Goal: Contribute content: Contribute content

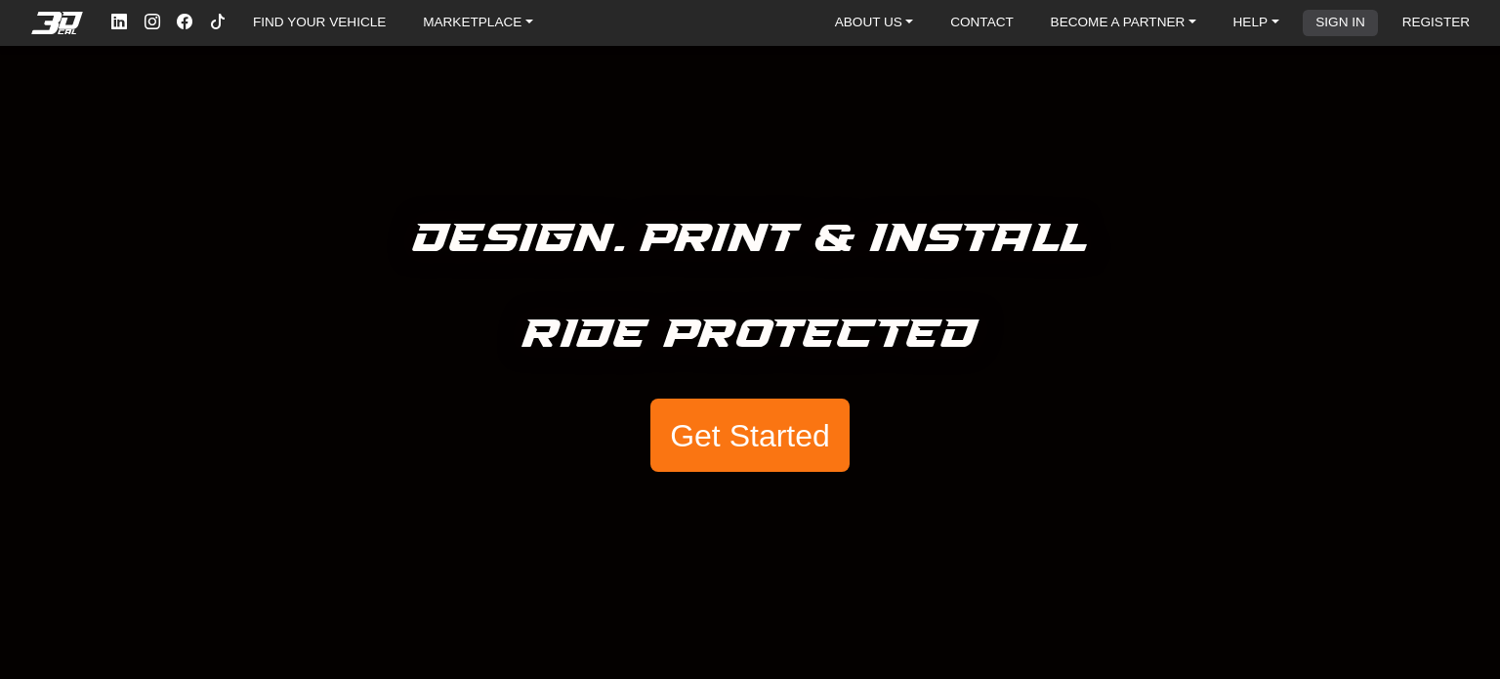
click at [1336, 20] on link "SIGN IN" at bounding box center [1340, 23] width 65 height 26
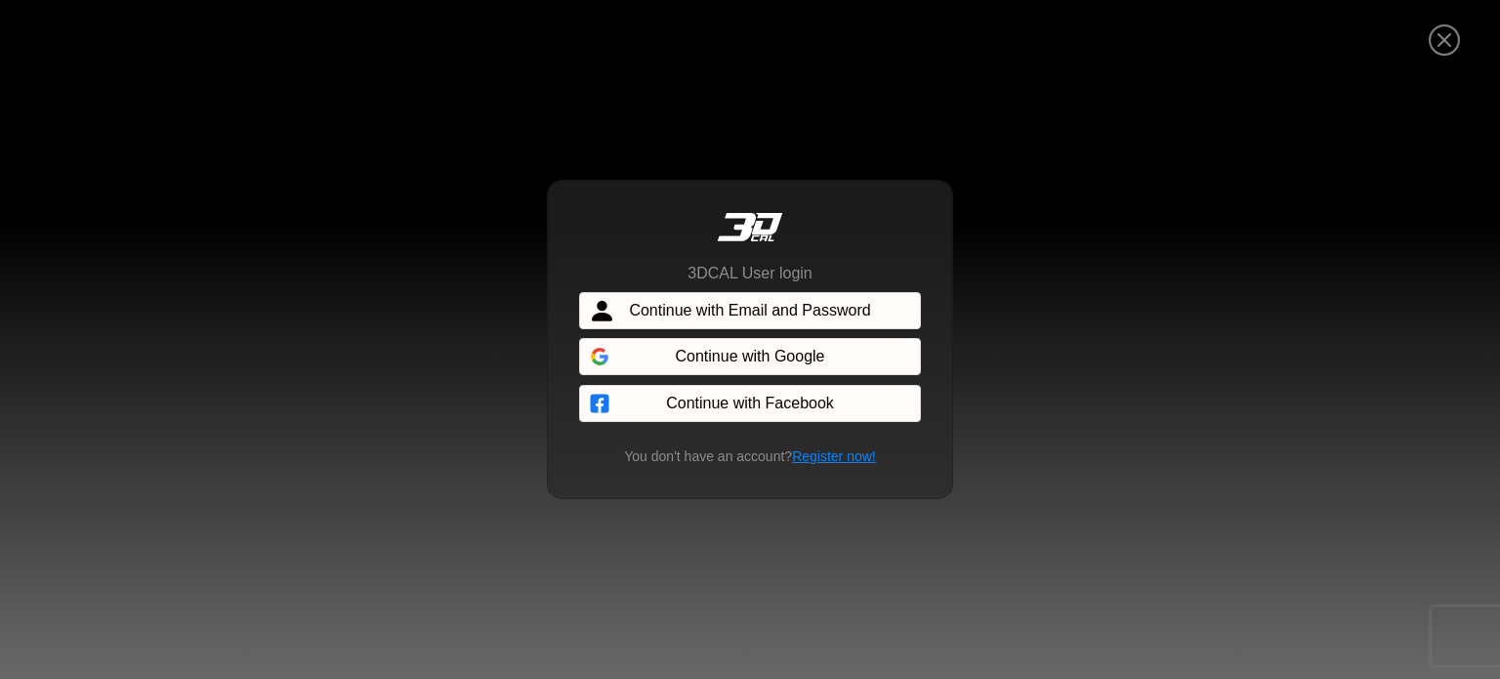
click at [828, 373] on div at bounding box center [750, 357] width 342 height 43
click at [833, 359] on div at bounding box center [750, 357] width 342 height 43
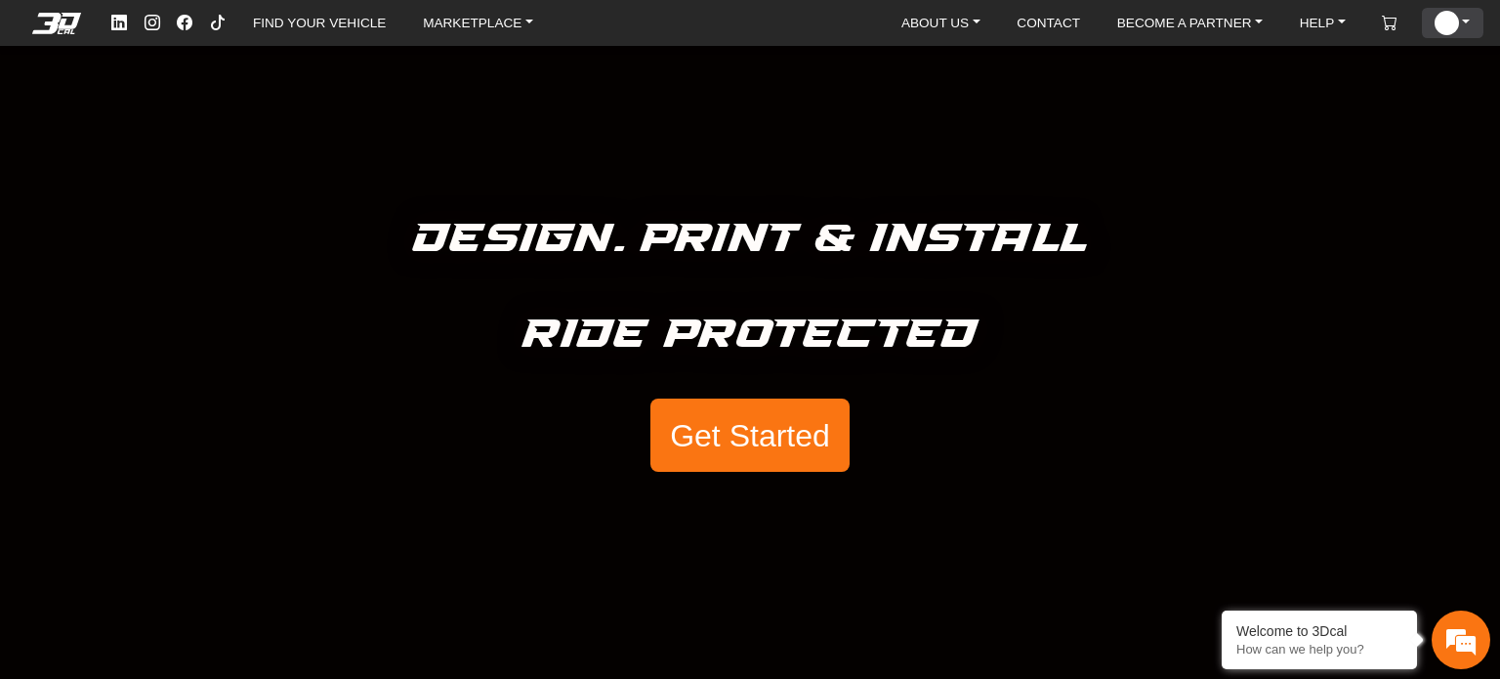
click at [1465, 22] on link "ACCOUNT" at bounding box center [1452, 23] width 51 height 30
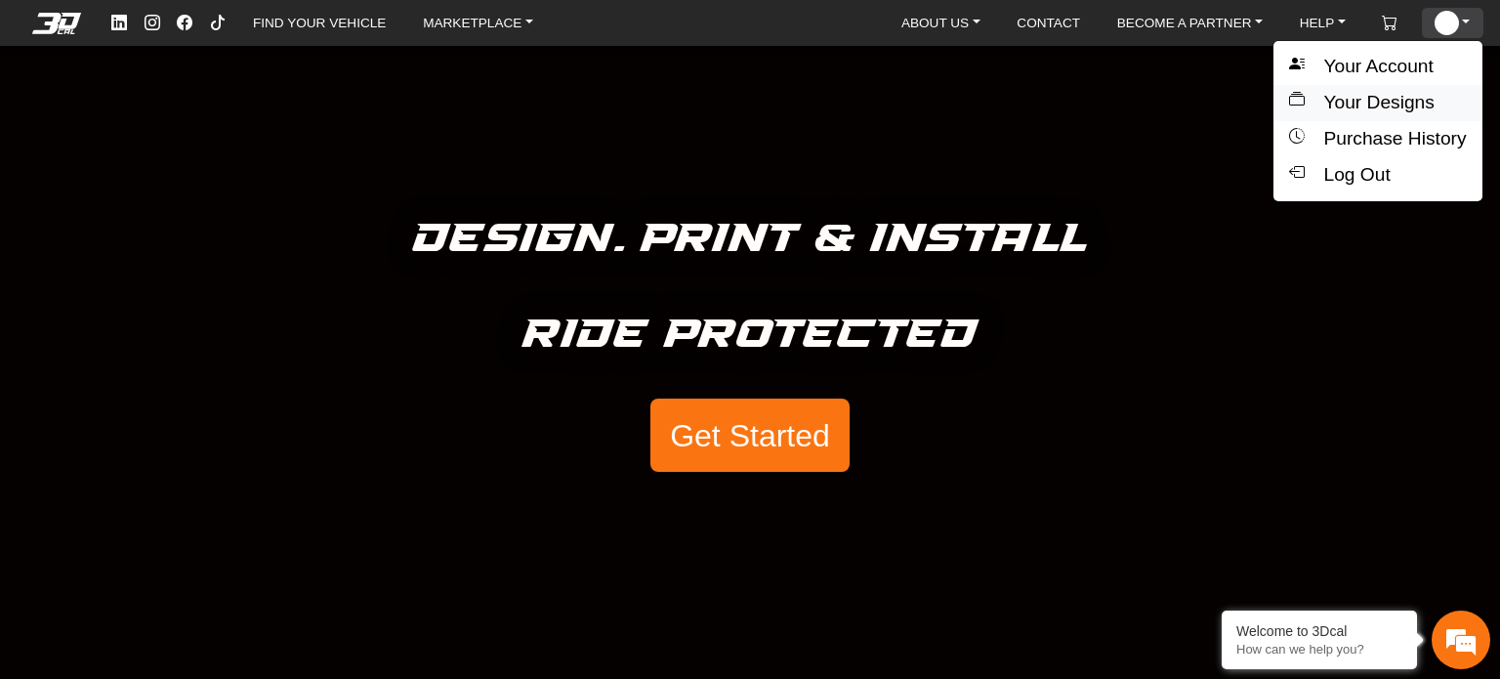
click at [1395, 110] on button "Your Designs" at bounding box center [1378, 103] width 208 height 36
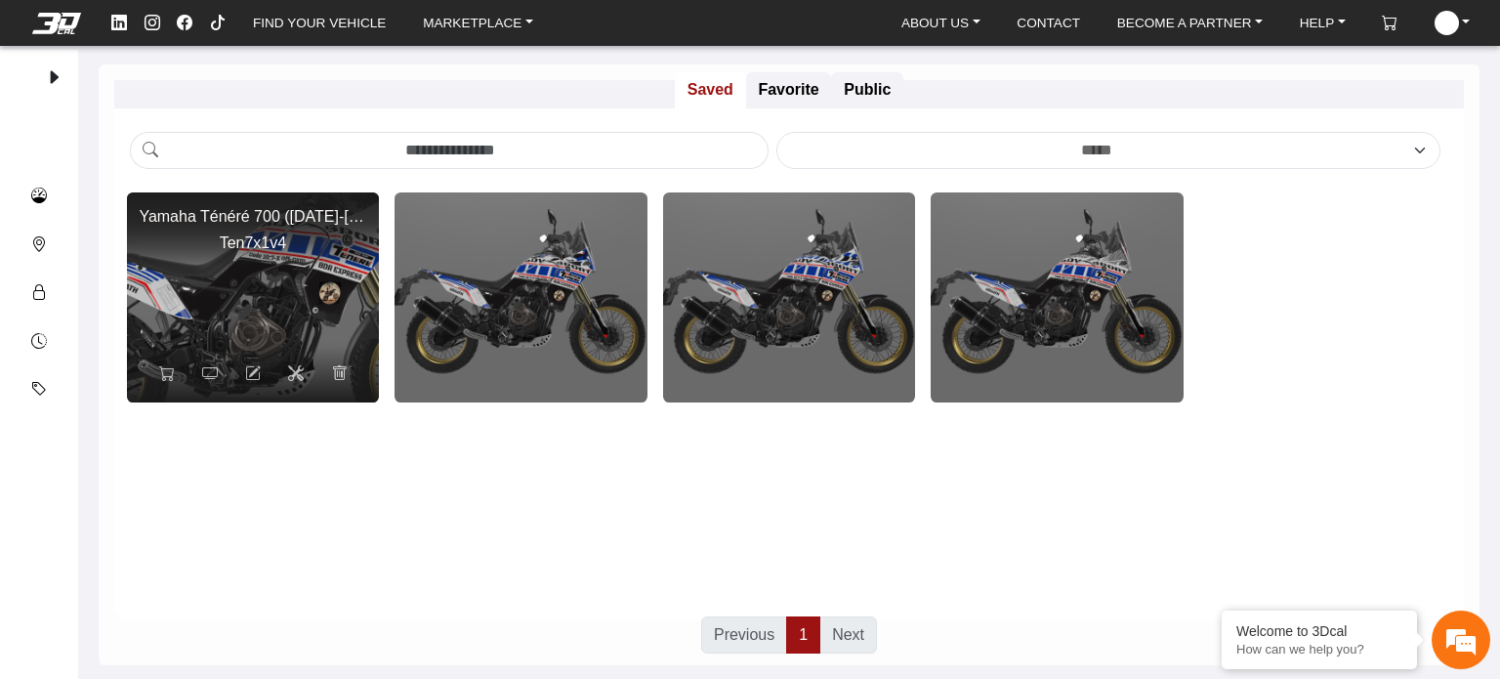
click at [217, 308] on img at bounding box center [252, 297] width 505 height 421
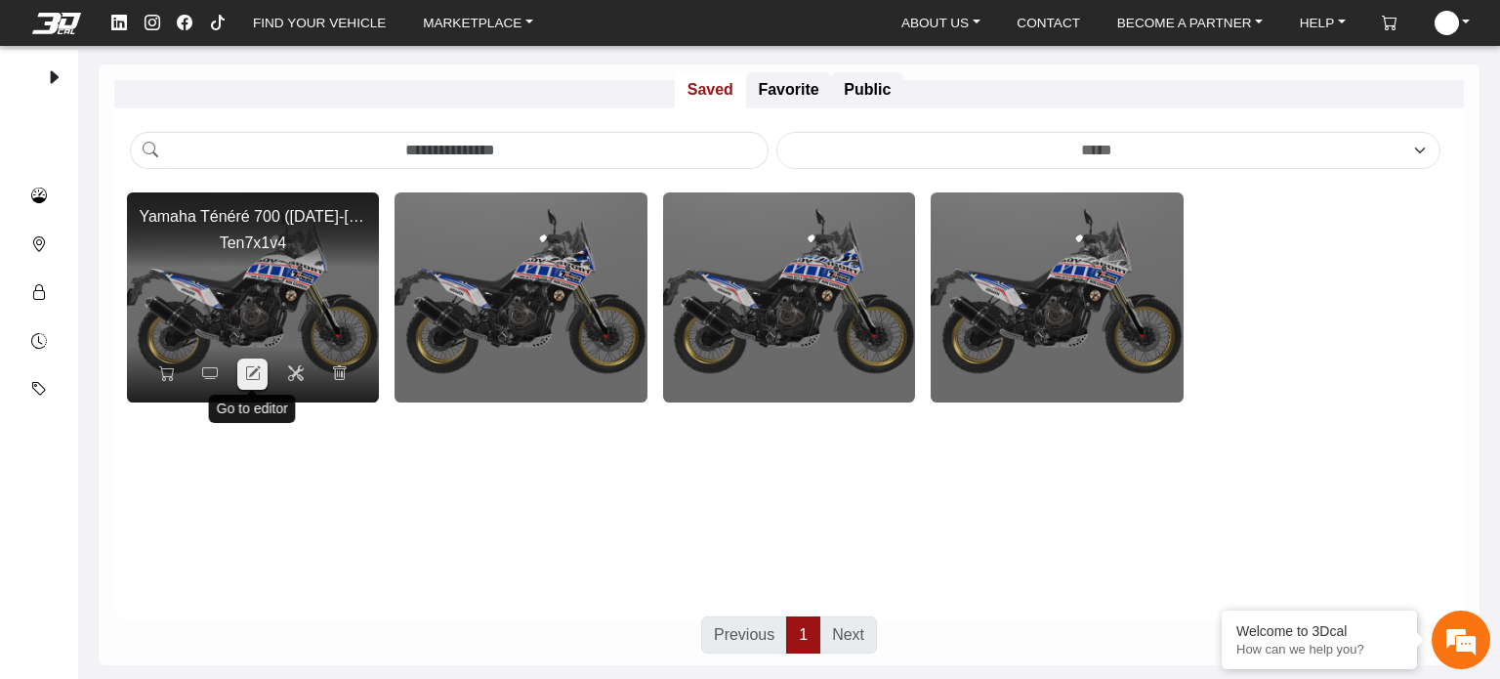
click at [254, 374] on icon at bounding box center [253, 373] width 16 height 17
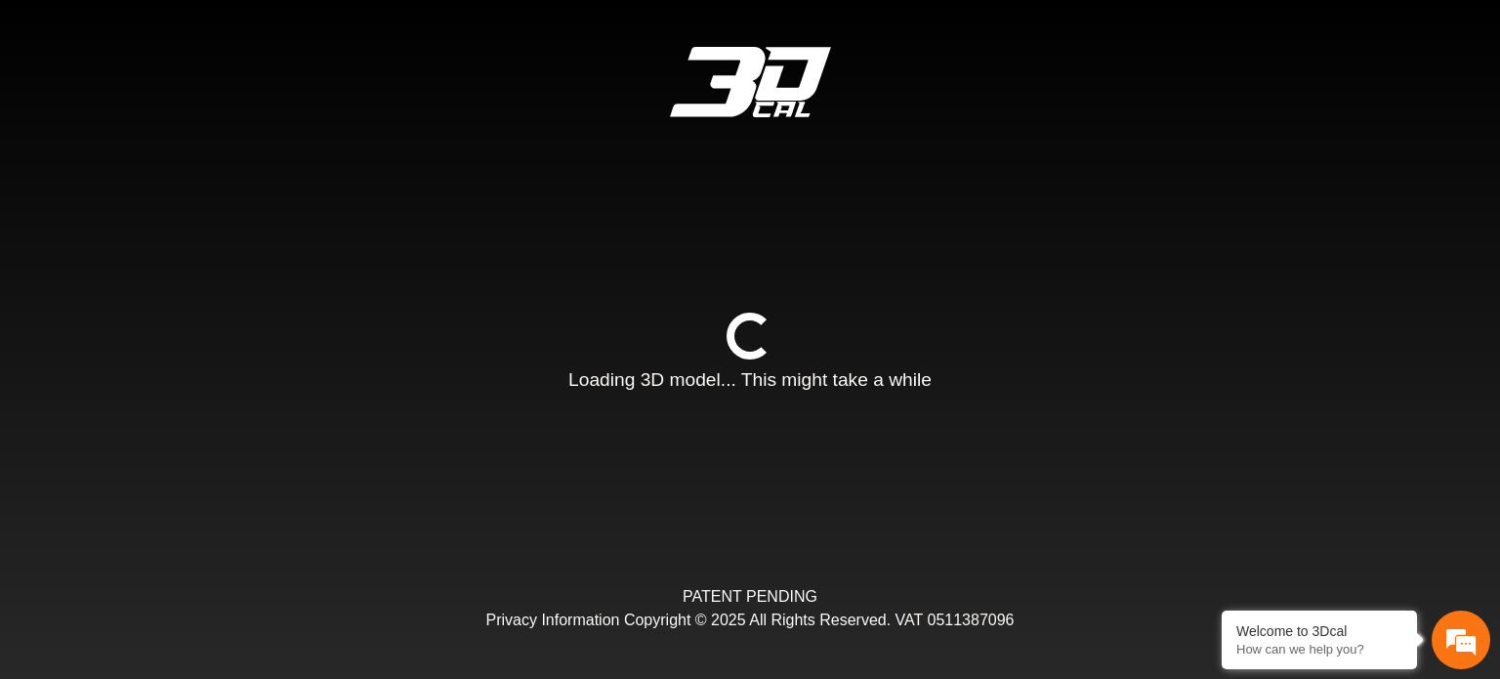
type input "*"
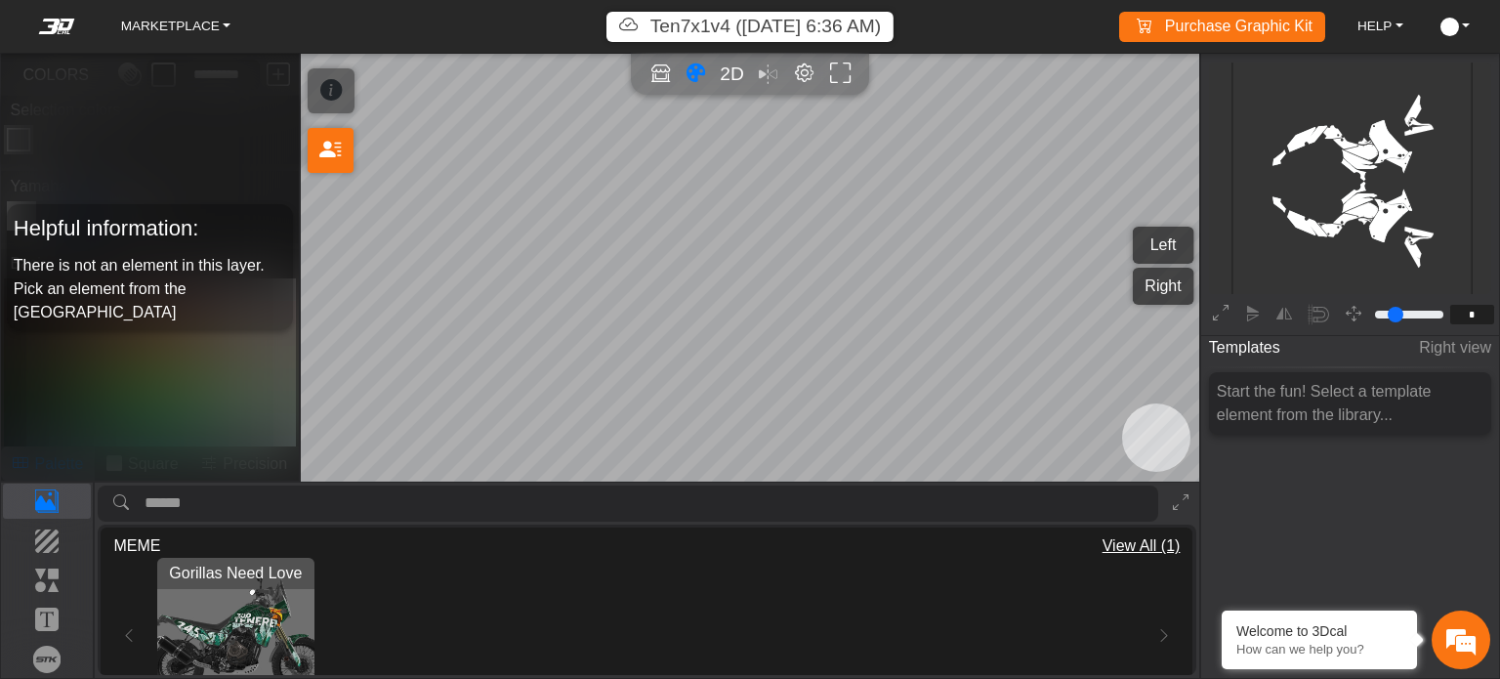
click at [842, 78] on icon "Full screen" at bounding box center [840, 74] width 21 height 22
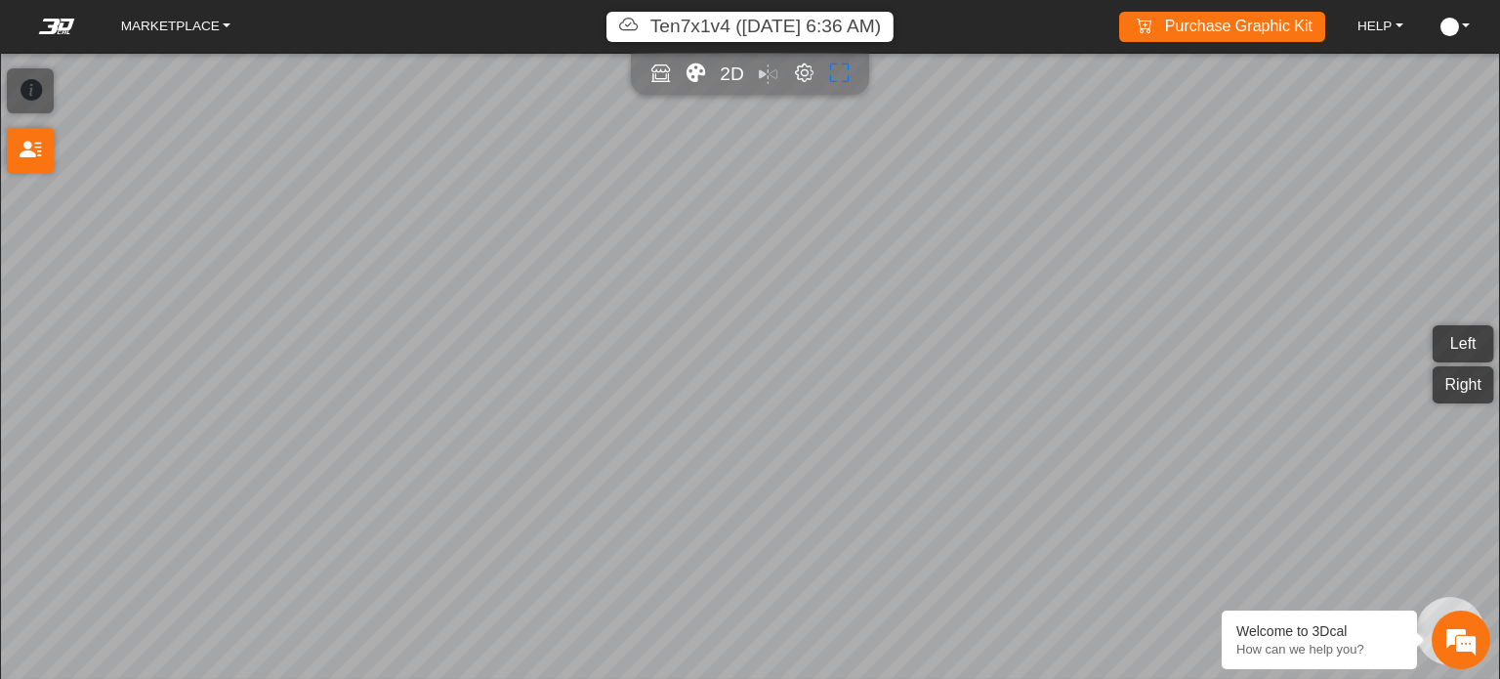
scroll to position [231, 219]
click at [845, 78] on icon "Full screen" at bounding box center [839, 73] width 19 height 21
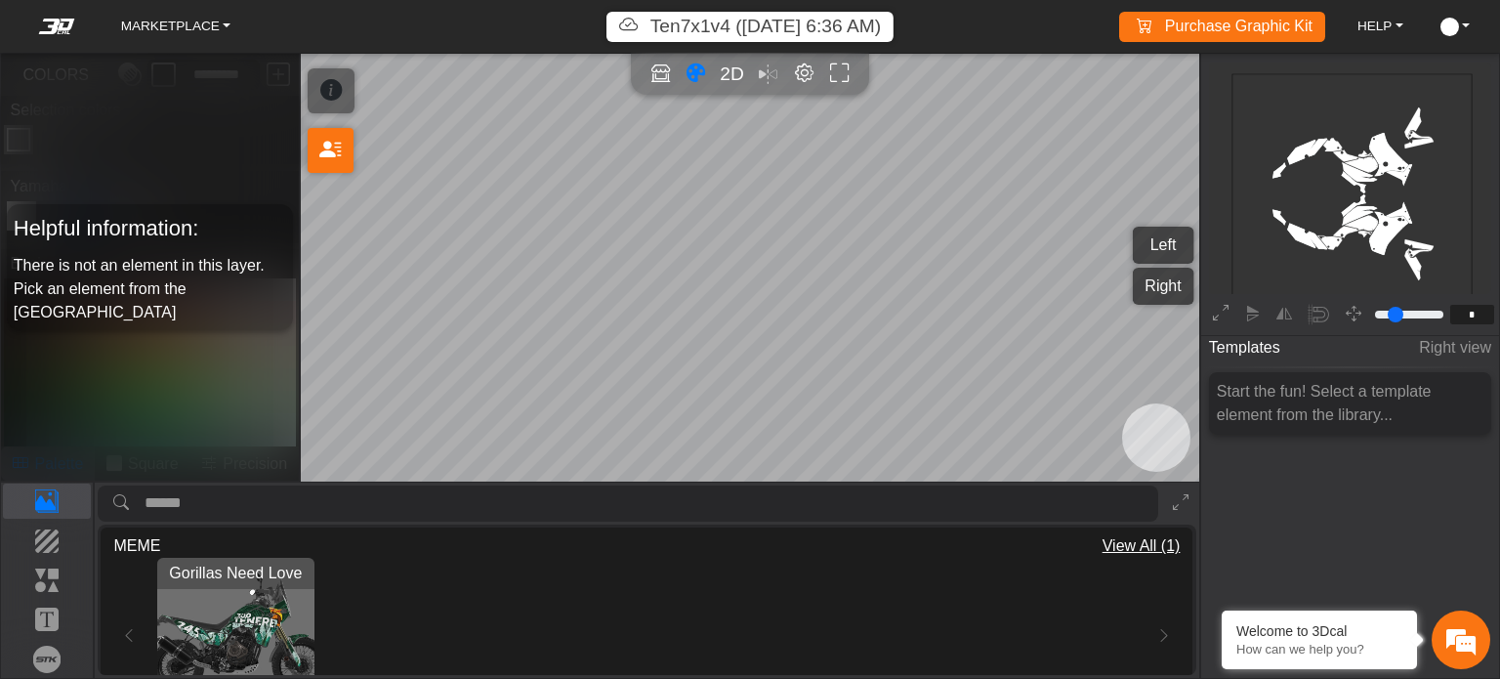
scroll to position [243, 219]
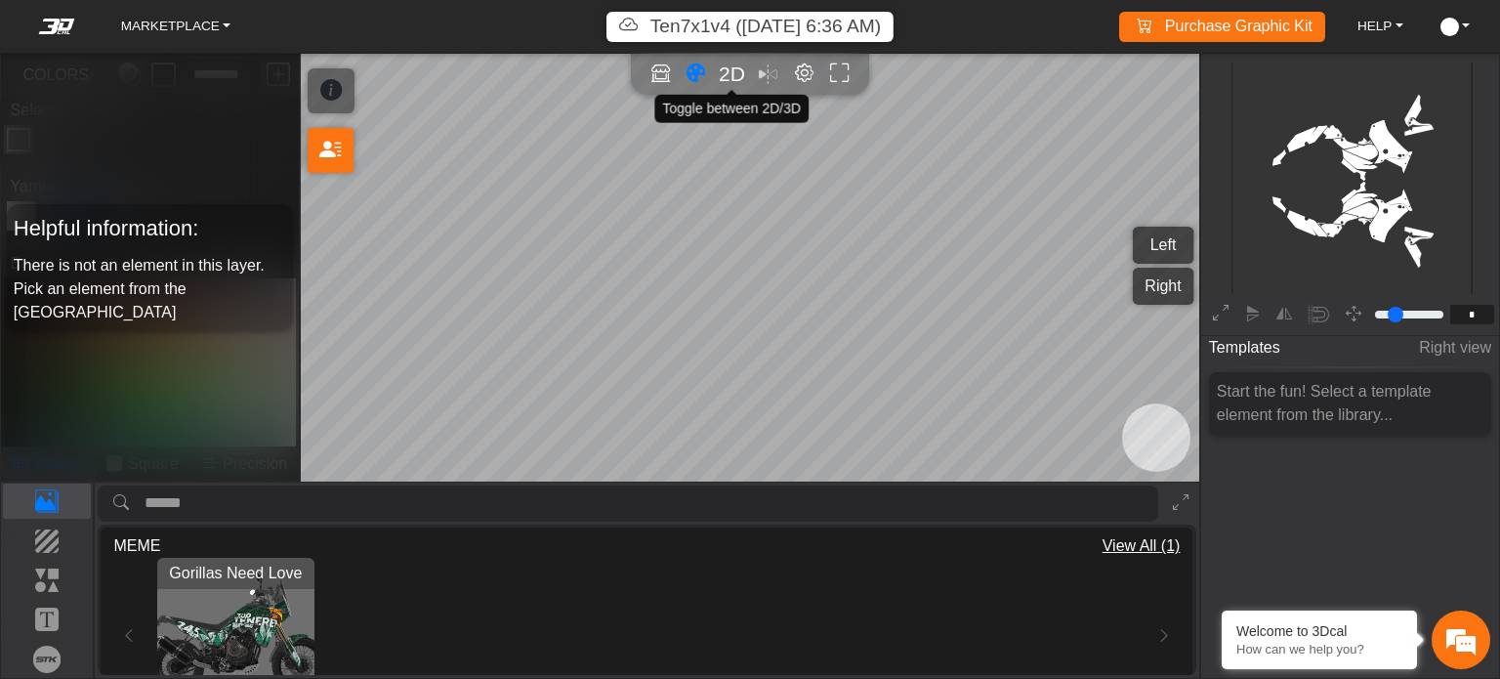
click at [732, 69] on span "2D" at bounding box center [732, 74] width 26 height 22
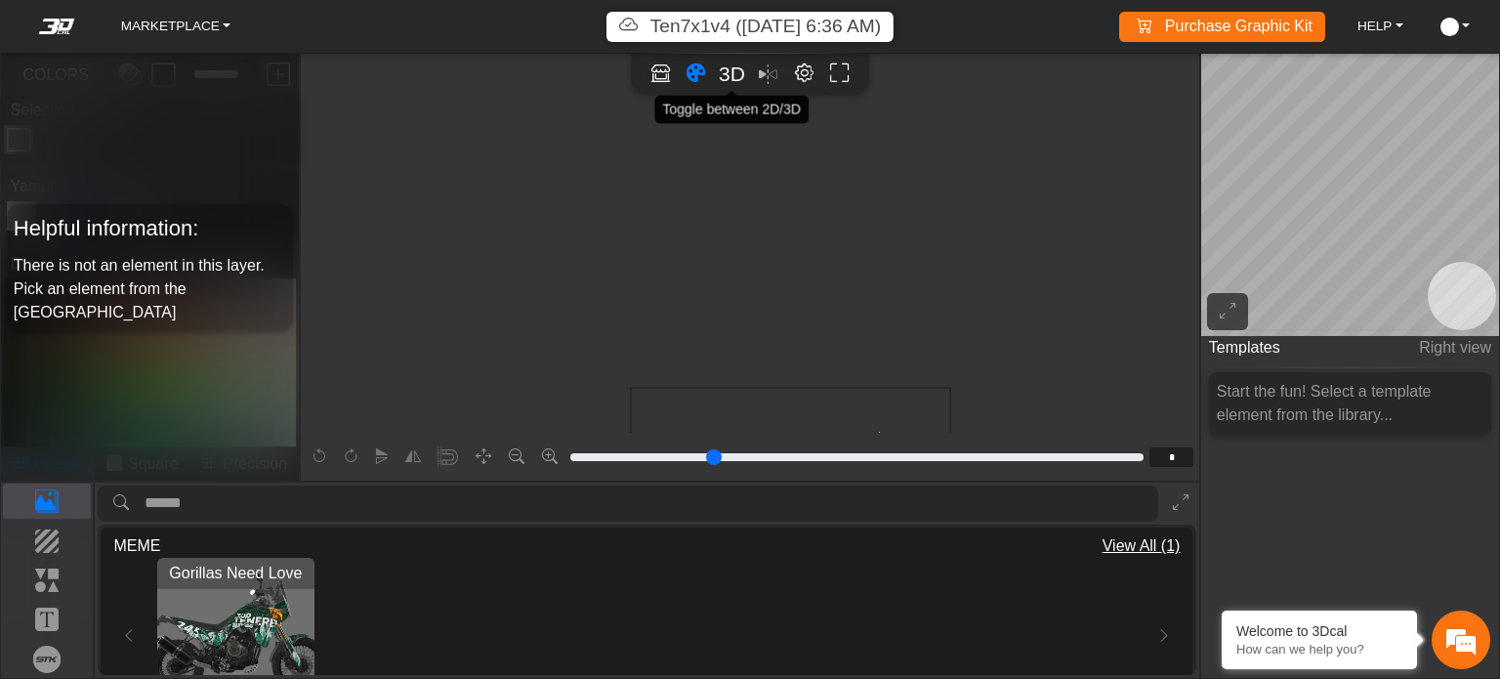
click at [732, 69] on span "3D" at bounding box center [732, 74] width 26 height 22
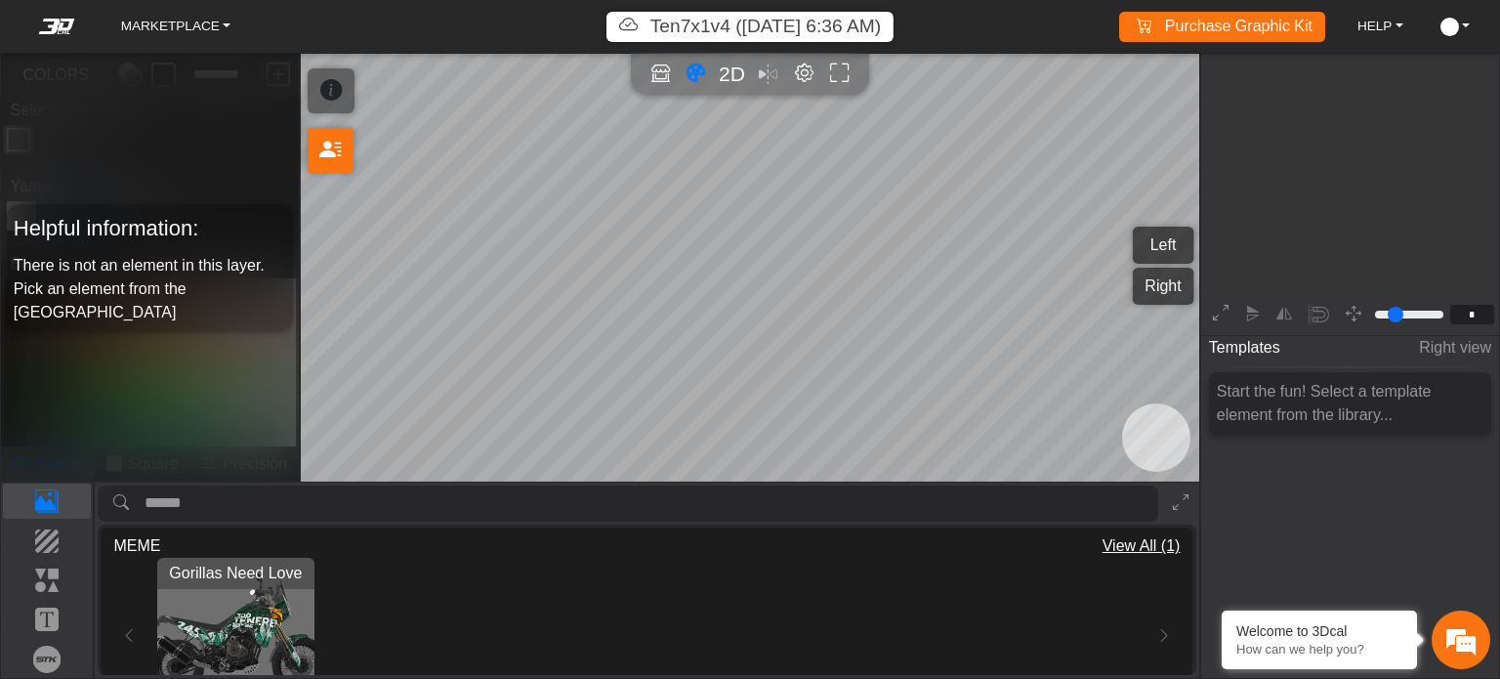
scroll to position [239, 219]
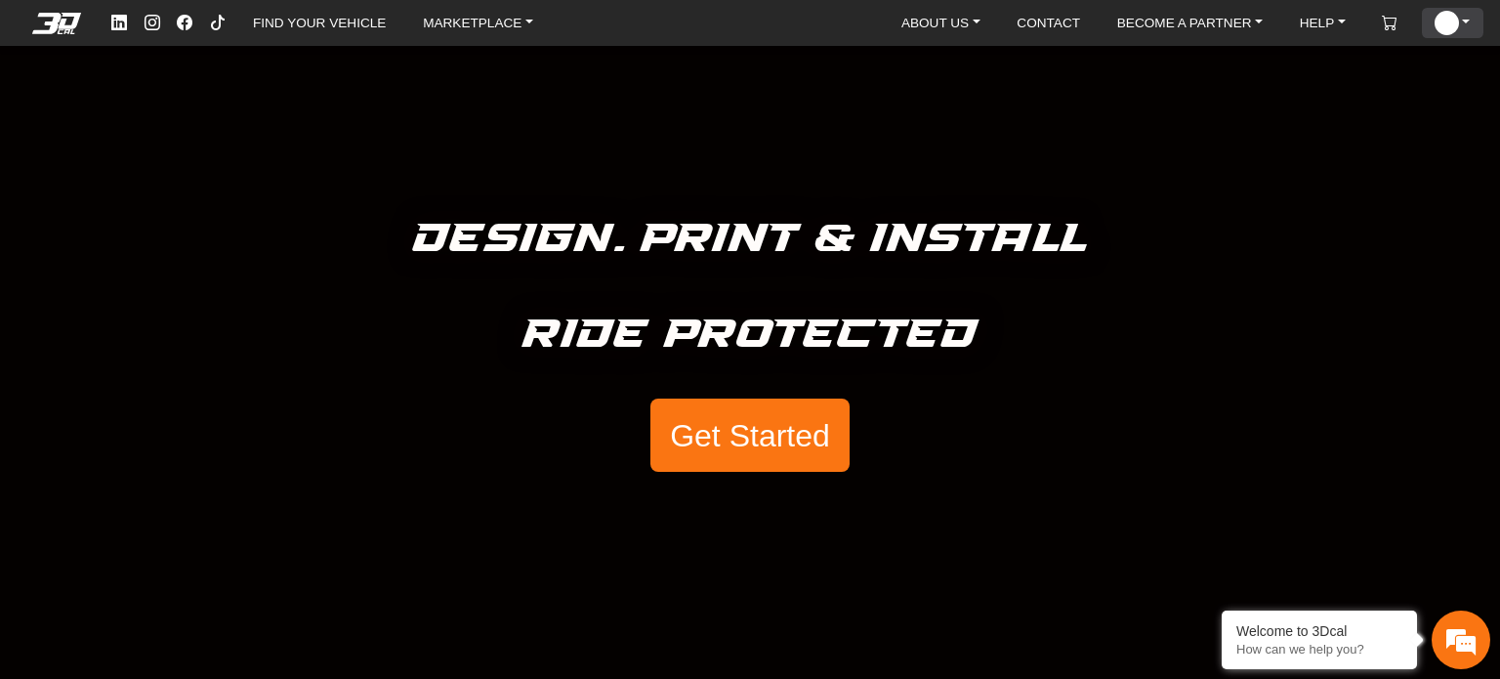
click at [1456, 16] on img at bounding box center [1446, 22] width 23 height 23
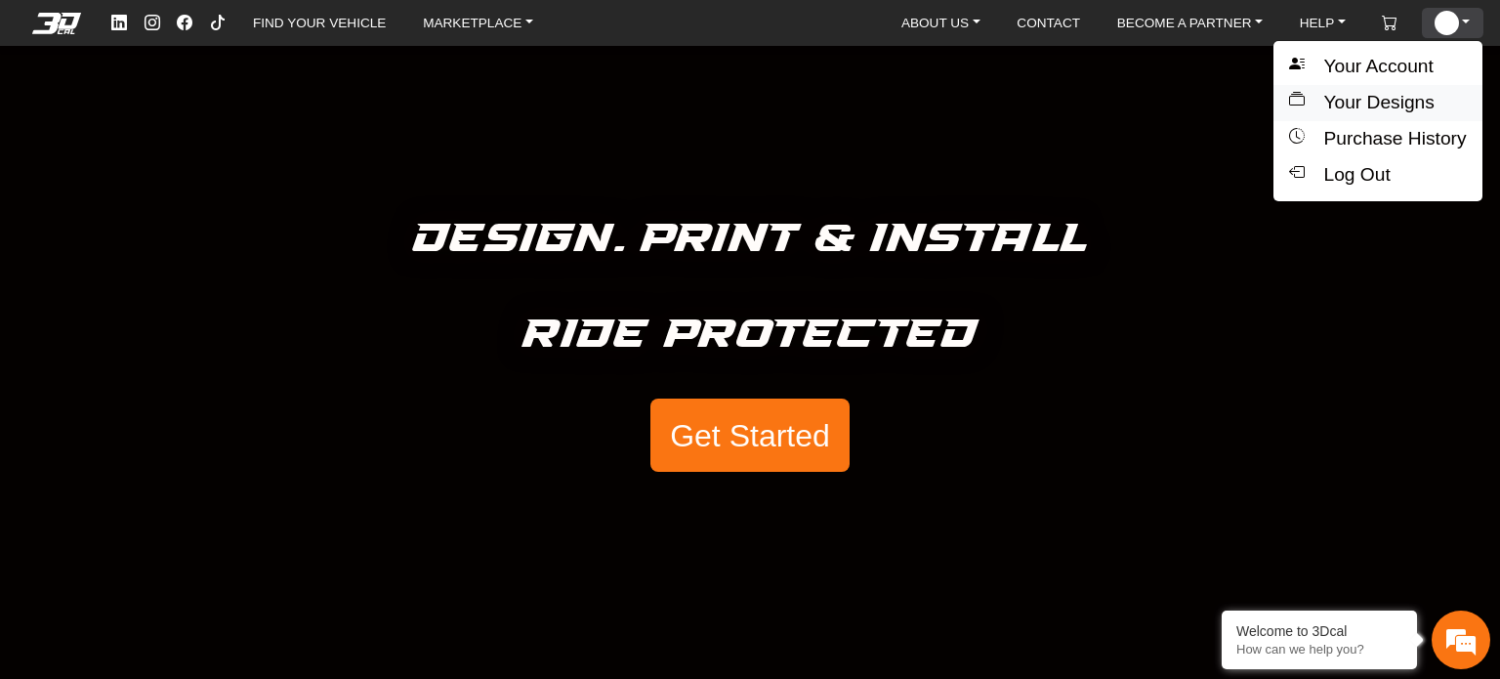
click at [1387, 100] on button "Your Designs" at bounding box center [1378, 103] width 208 height 36
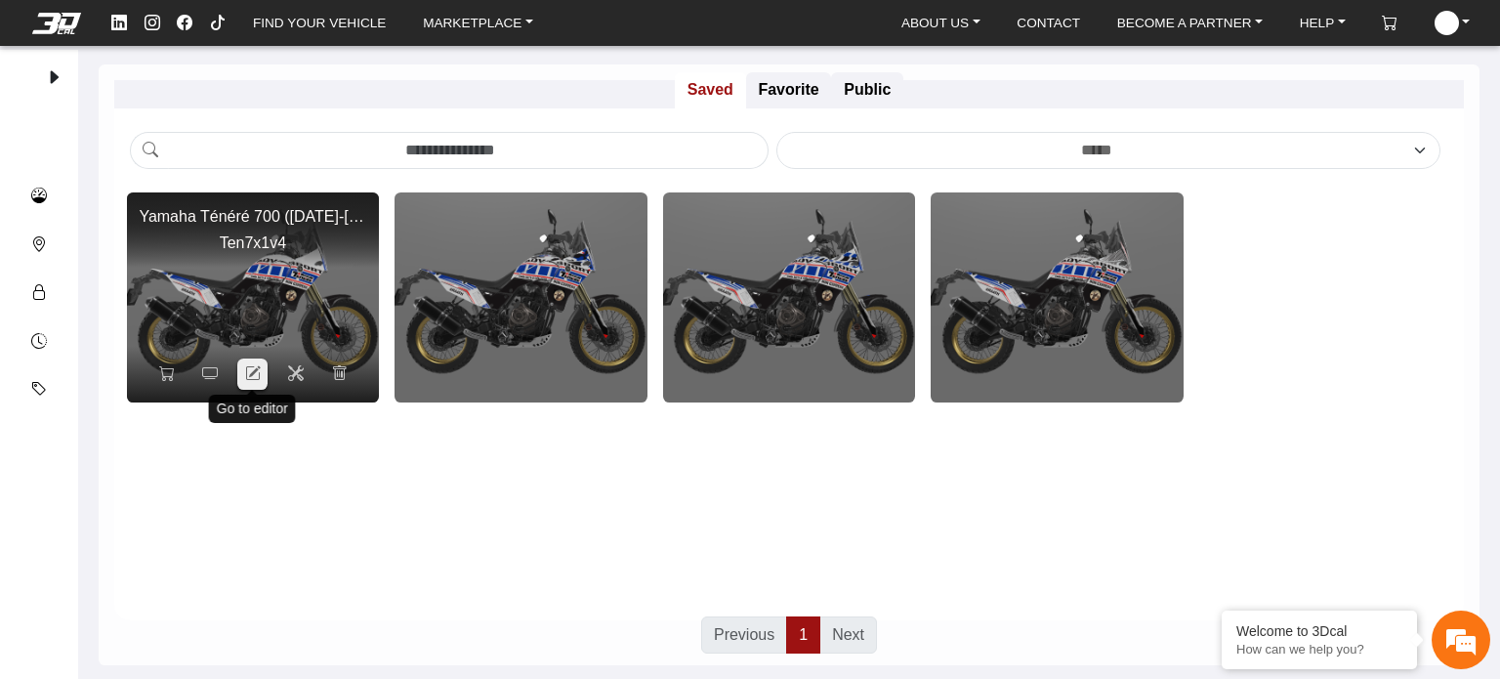
click at [254, 374] on icon at bounding box center [253, 373] width 16 height 17
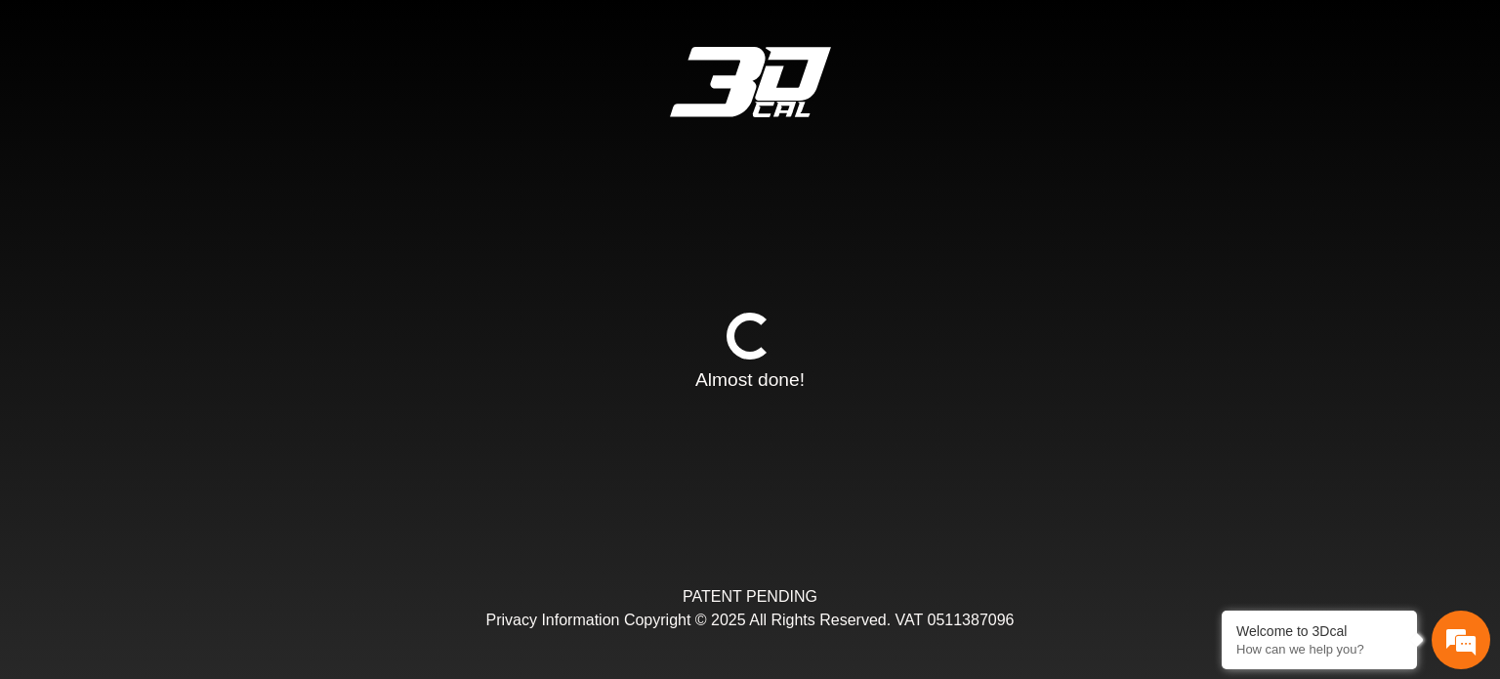
type input "*"
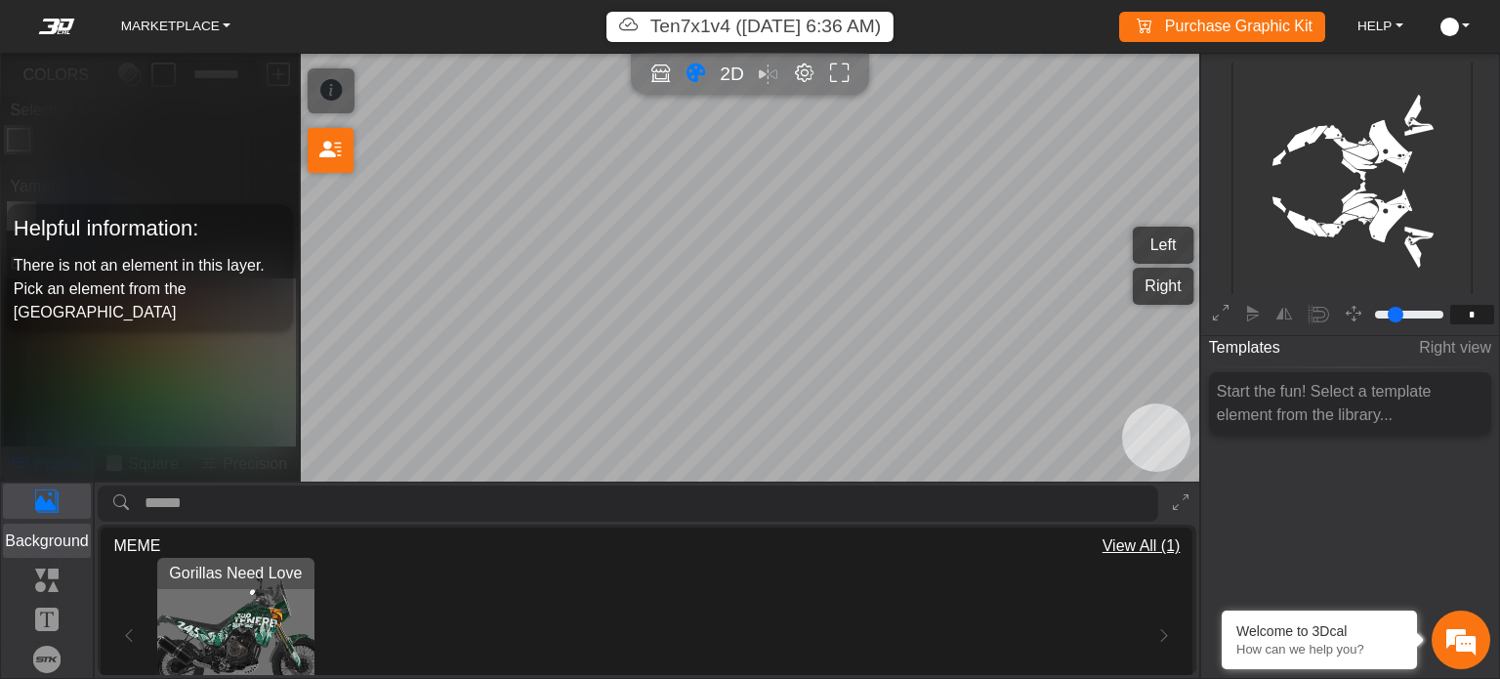
click at [45, 542] on p "Background" at bounding box center [47, 540] width 87 height 23
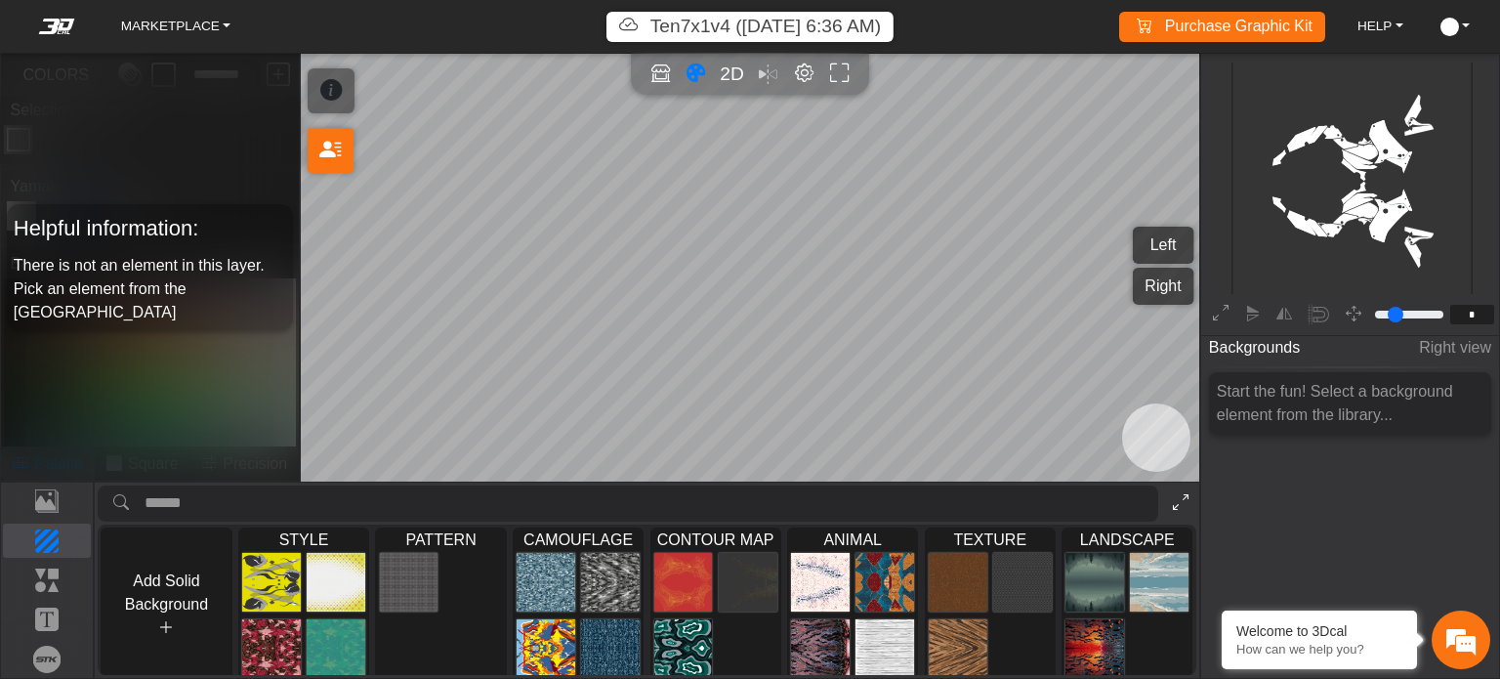
click at [1180, 506] on icon at bounding box center [1181, 502] width 16 height 17
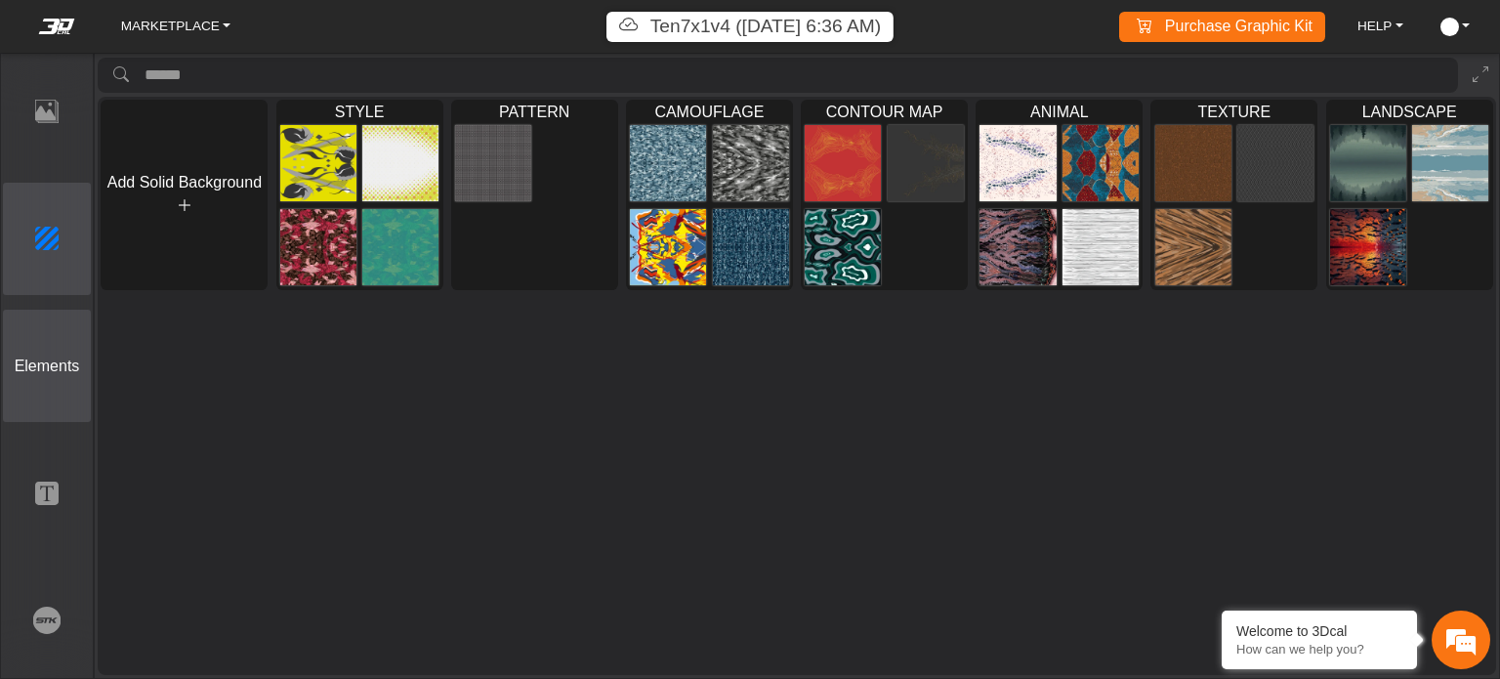
click at [57, 371] on p "Elements" at bounding box center [47, 366] width 87 height 23
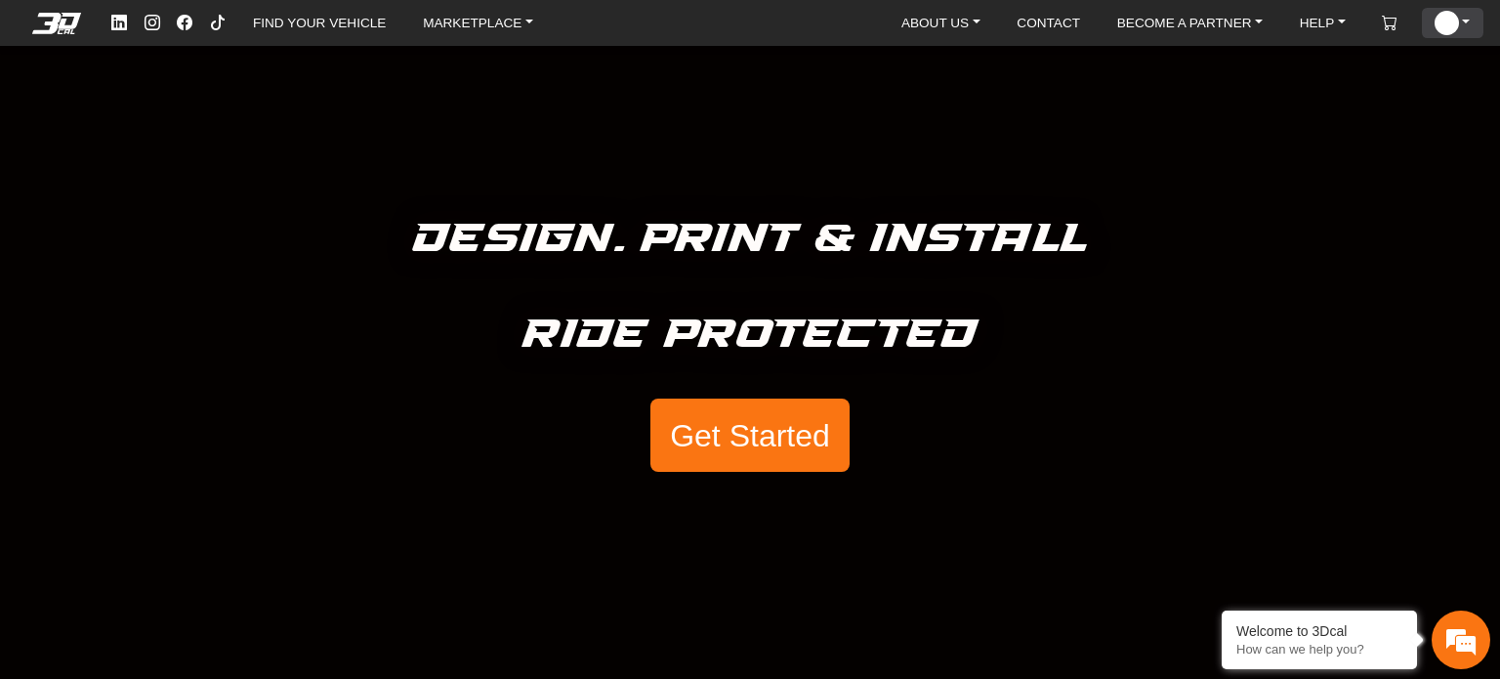
click at [1453, 14] on img at bounding box center [1446, 22] width 23 height 23
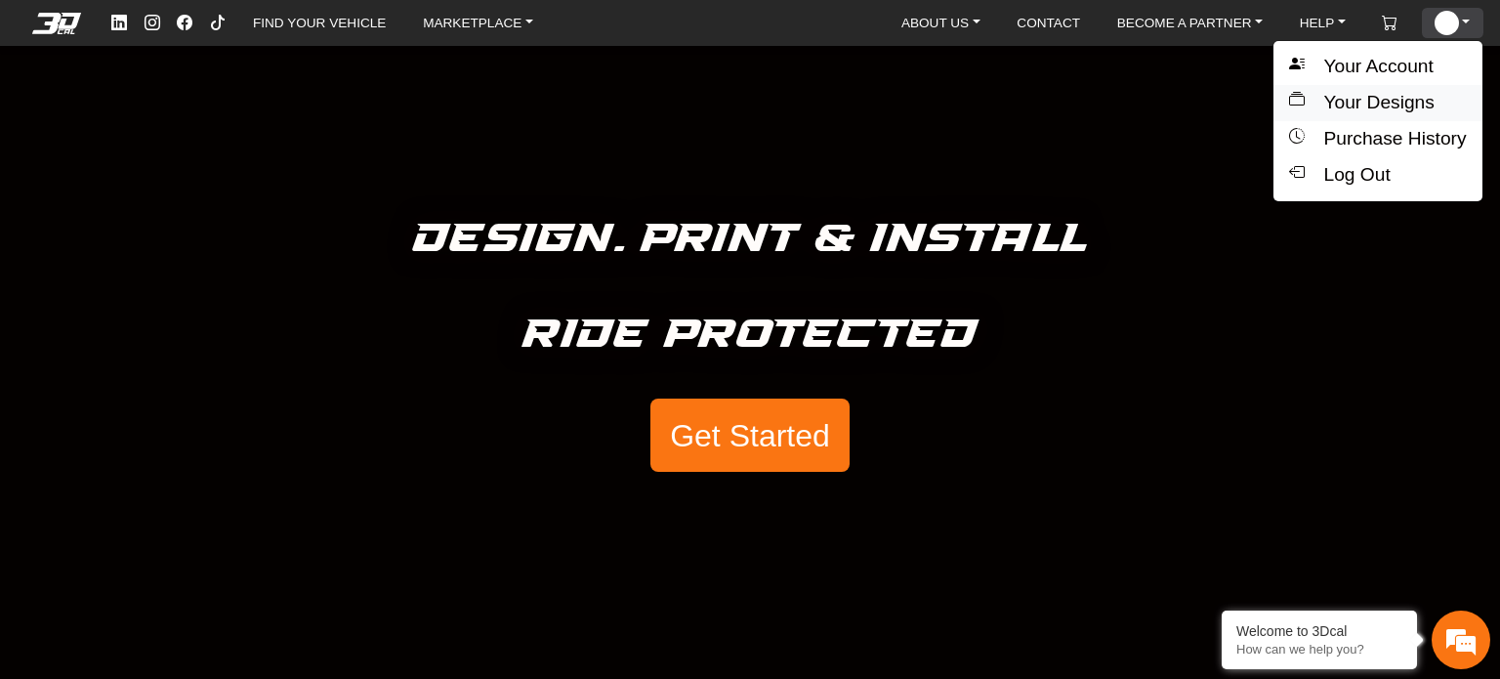
click at [1386, 97] on button "Your Designs" at bounding box center [1378, 103] width 208 height 36
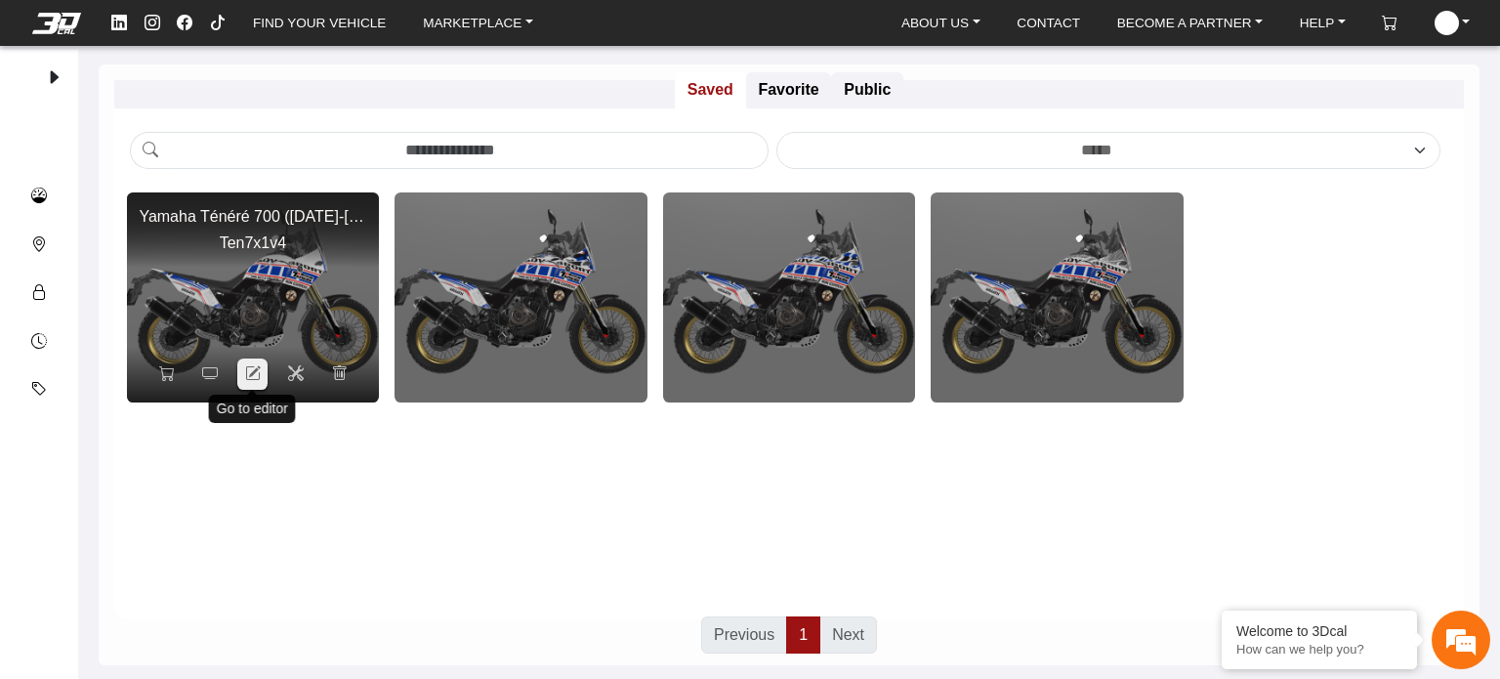
click at [253, 374] on icon at bounding box center [253, 373] width 16 height 17
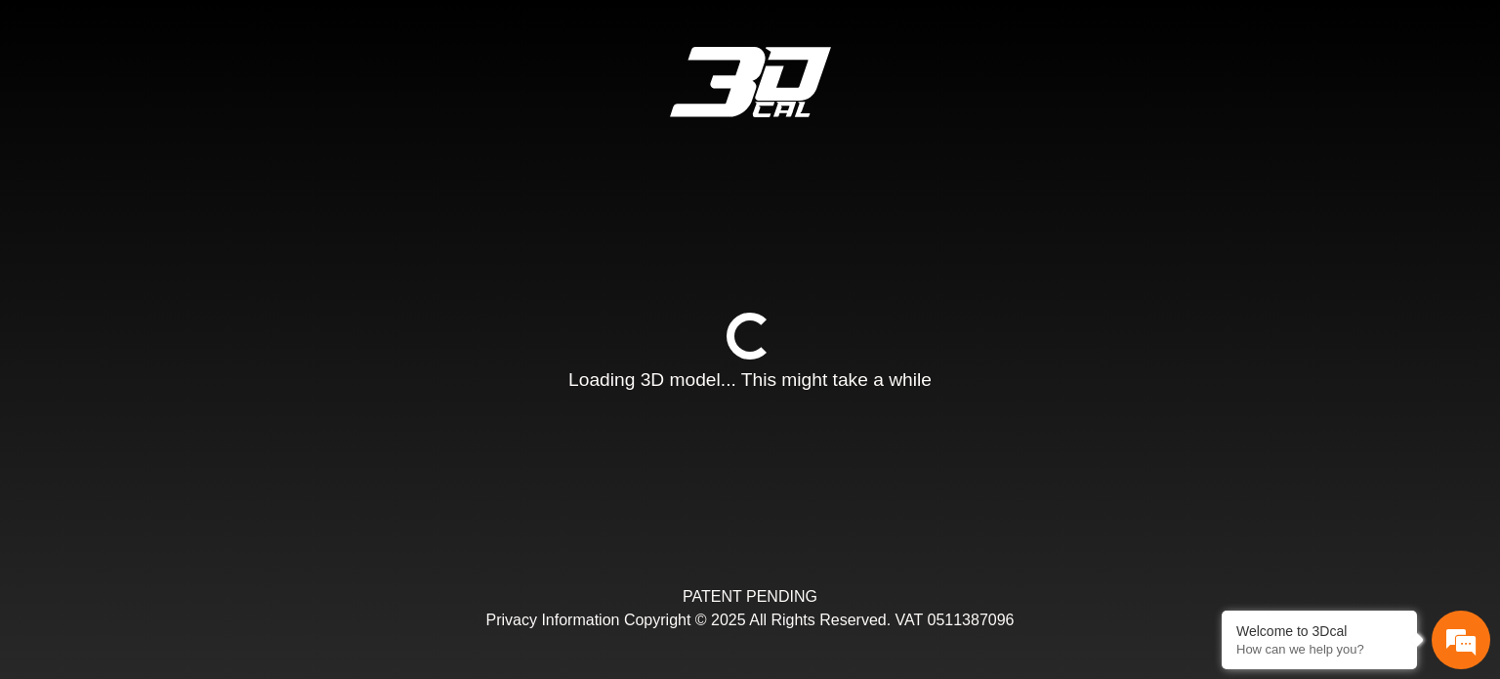
type input "*"
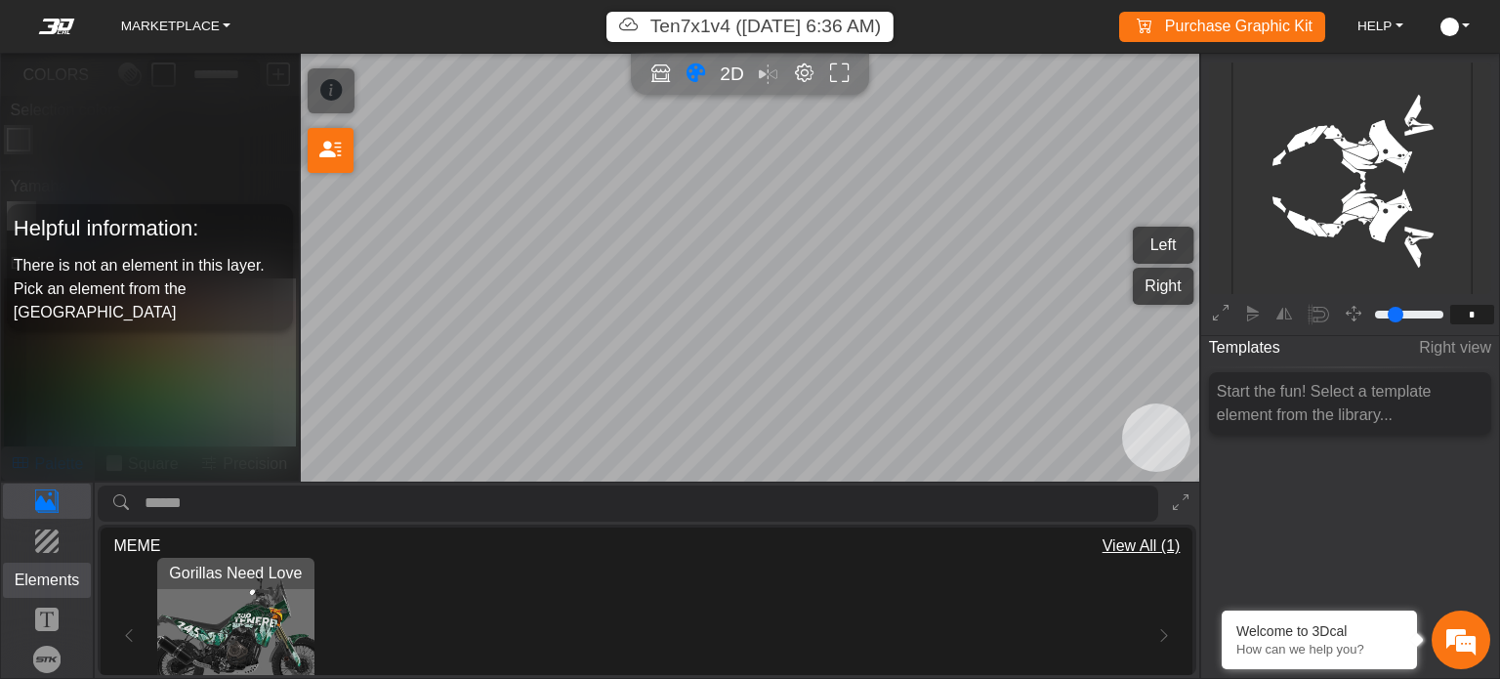
click at [51, 585] on p "Elements" at bounding box center [47, 580] width 87 height 23
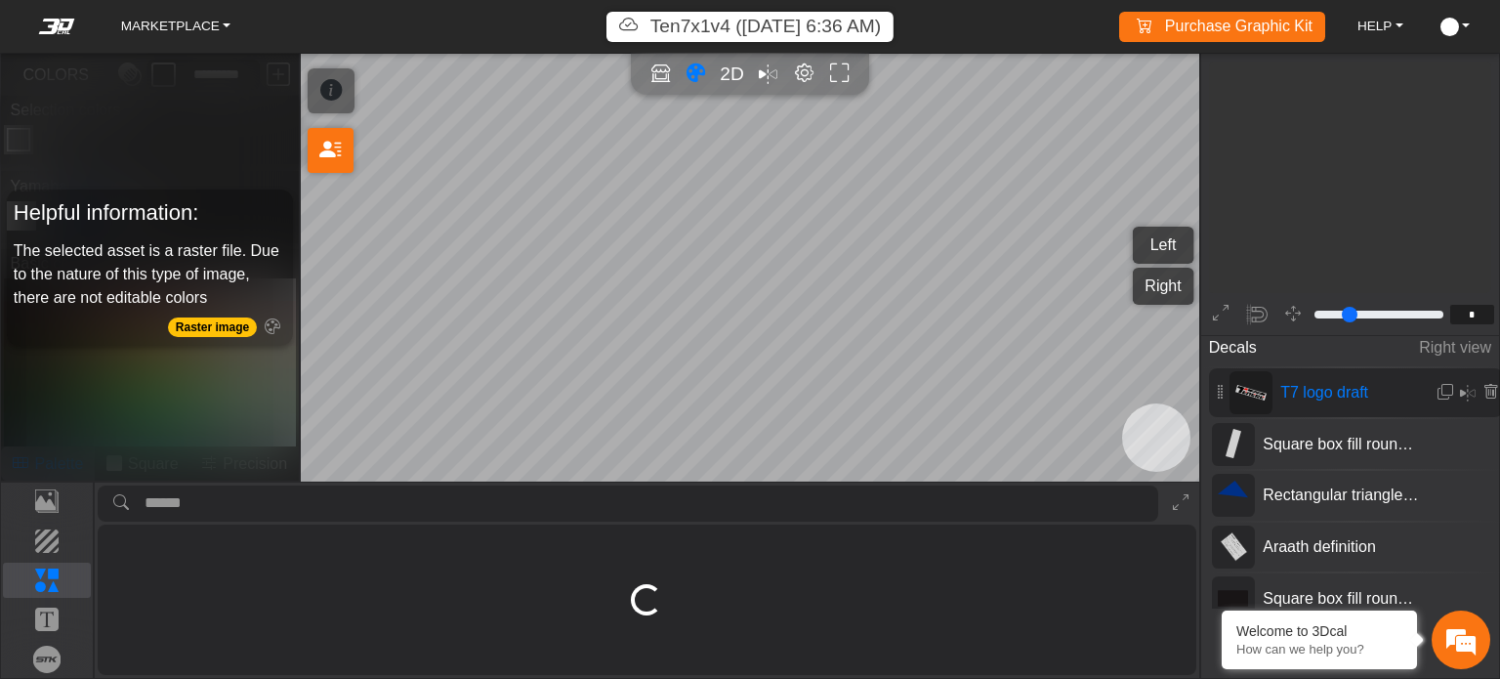
type input "**"
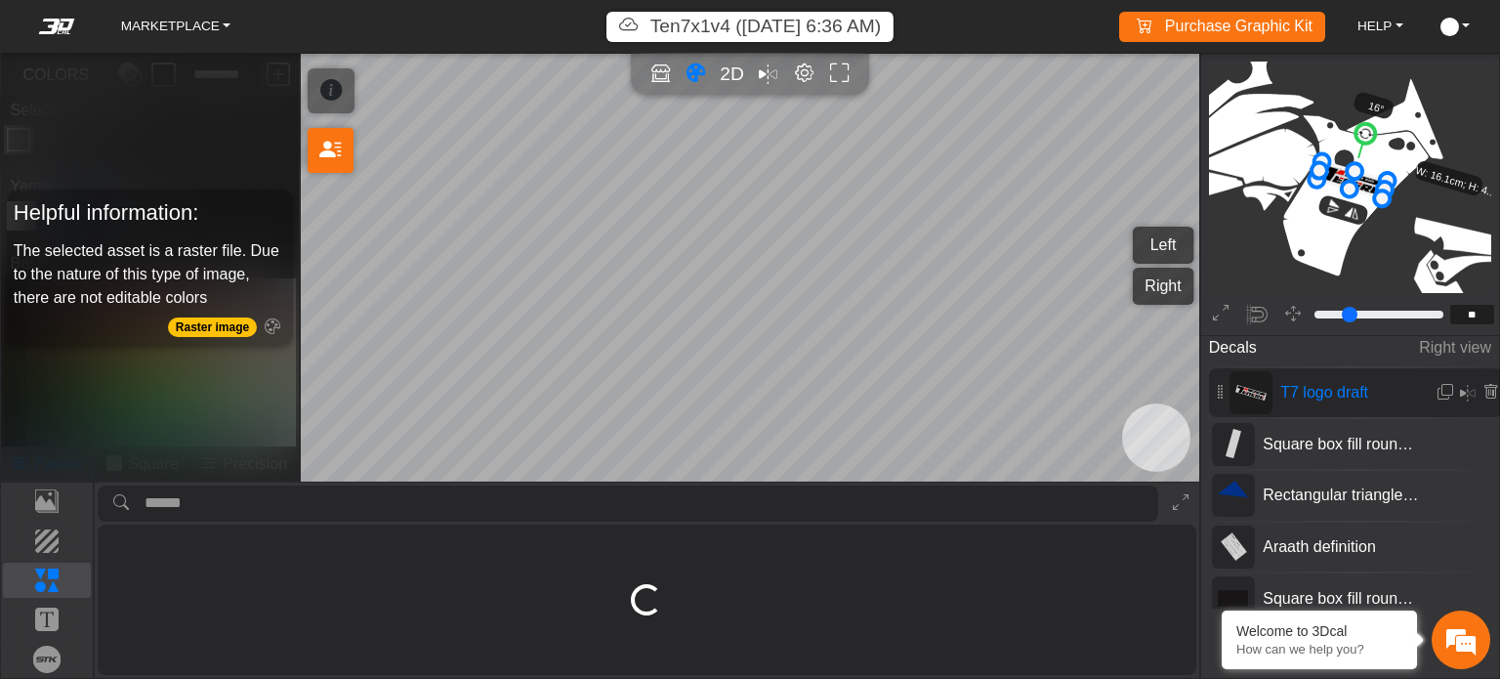
type input "****"
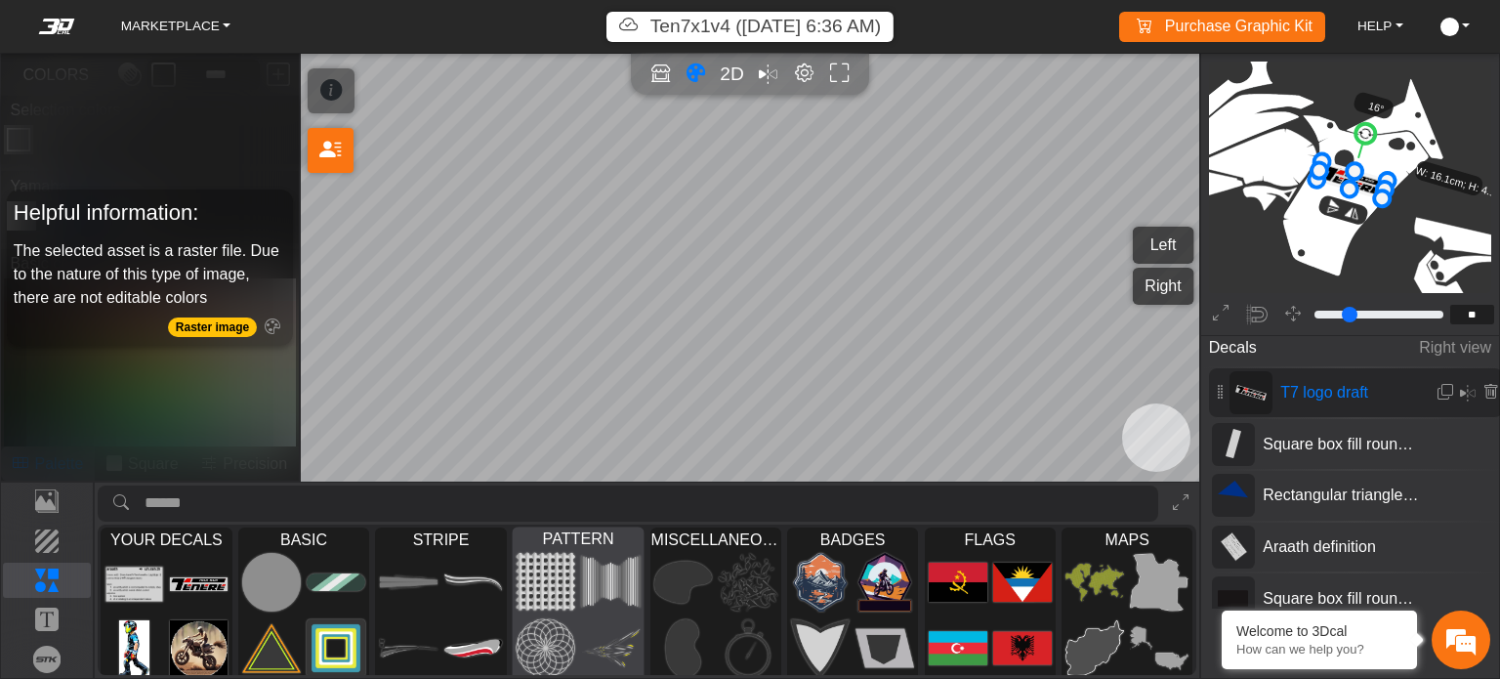
click at [640, 589] on img at bounding box center [610, 582] width 59 height 61
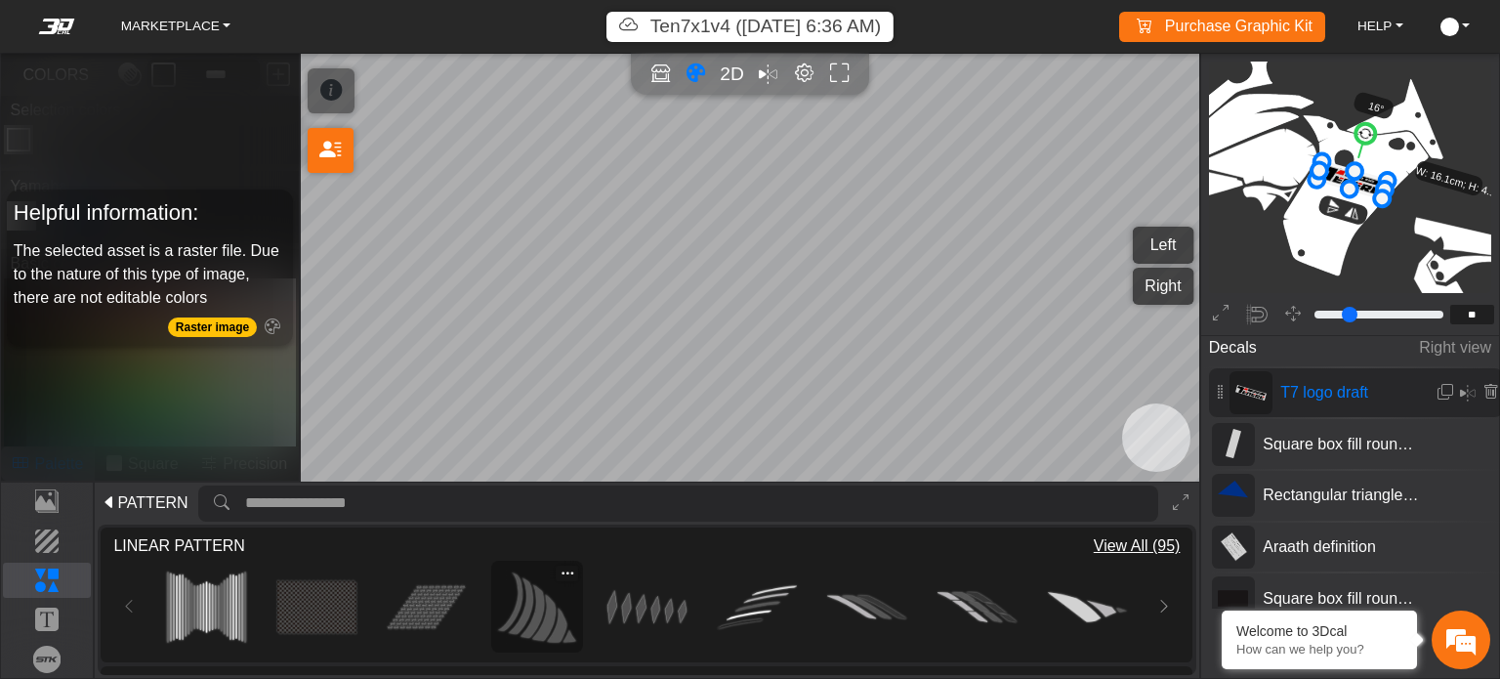
click at [531, 621] on img at bounding box center [536, 607] width 79 height 79
click at [647, 602] on img at bounding box center [647, 607] width 79 height 79
click at [532, 605] on img at bounding box center [536, 607] width 79 height 79
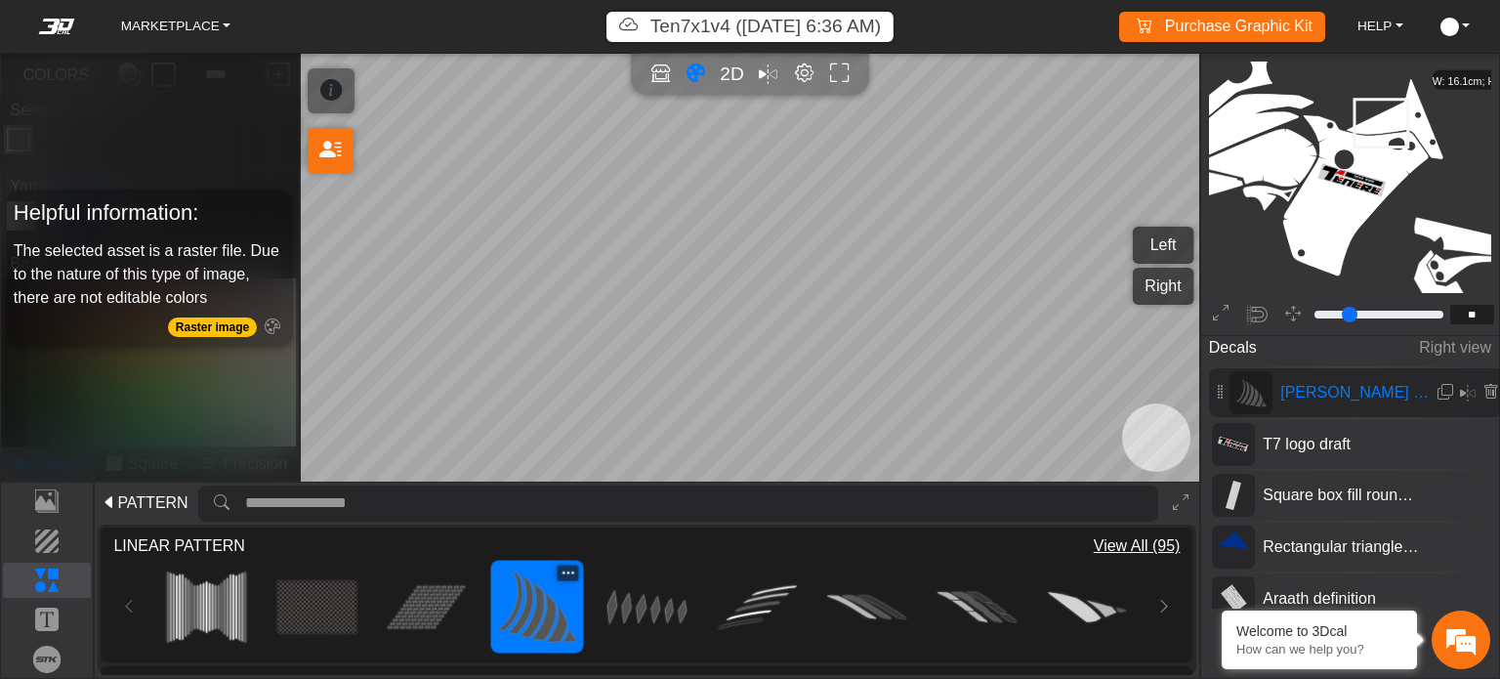
type input "**"
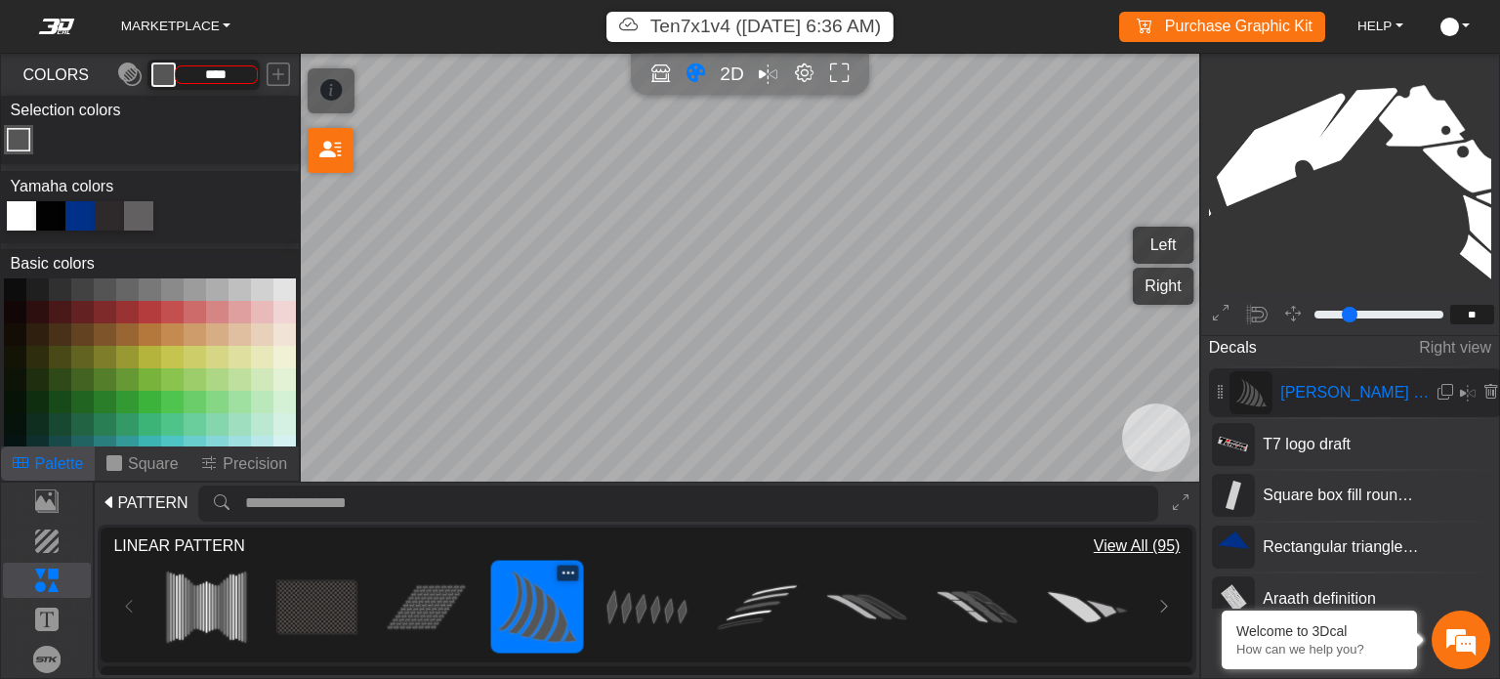
type input "*********"
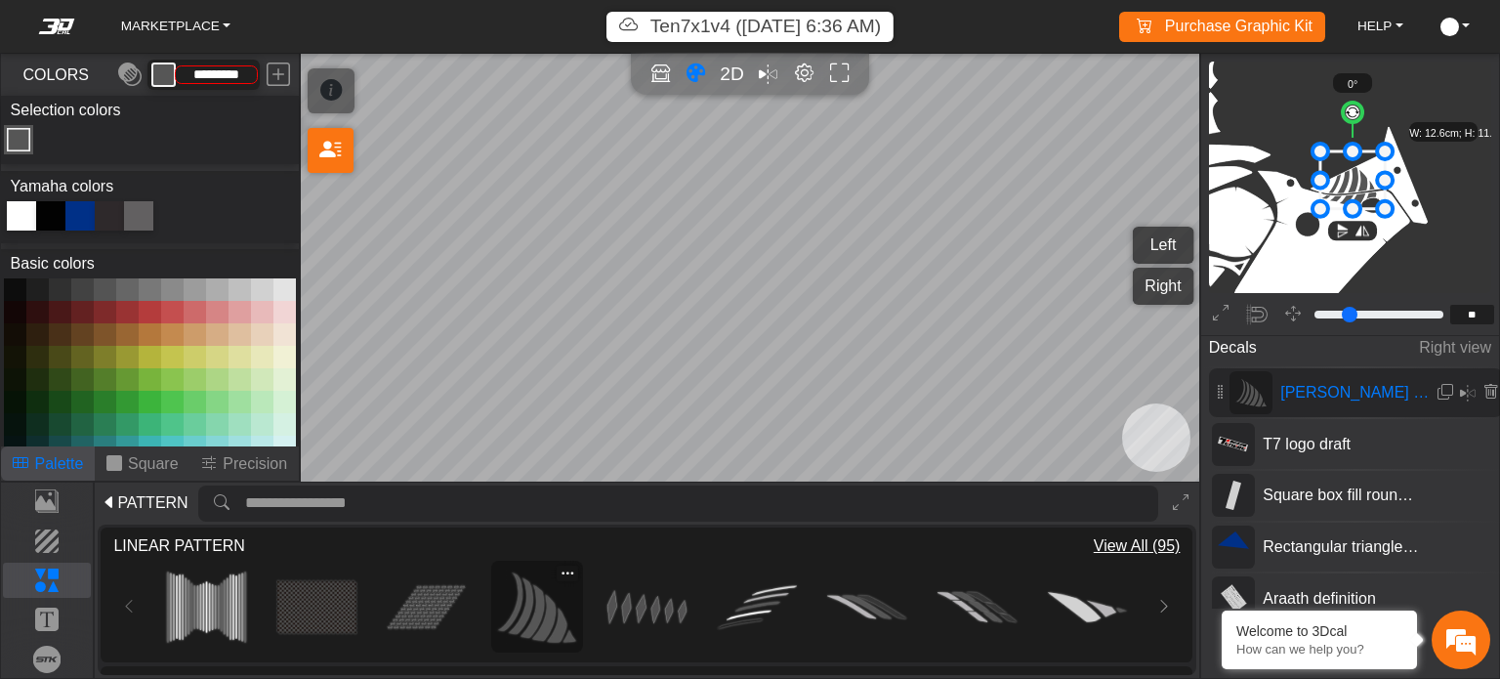
scroll to position [1594, 1674]
drag, startPoint x: 1387, startPoint y: 206, endPoint x: 1402, endPoint y: 214, distance: 16.6
click at [1365, 109] on circle at bounding box center [1361, 113] width 20 height 20
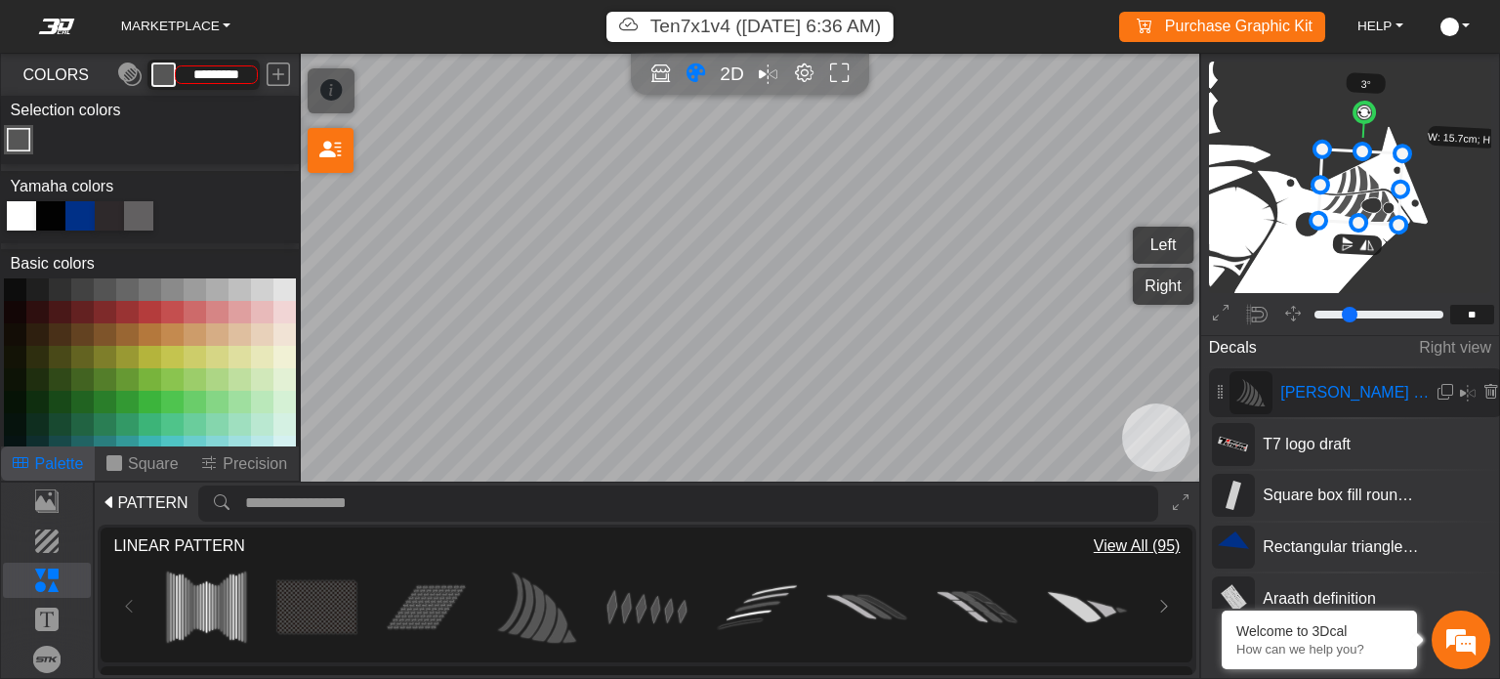
drag, startPoint x: 1363, startPoint y: 190, endPoint x: 1375, endPoint y: 188, distance: 12.8
click at [1375, 188] on icon at bounding box center [1361, 186] width 84 height 75
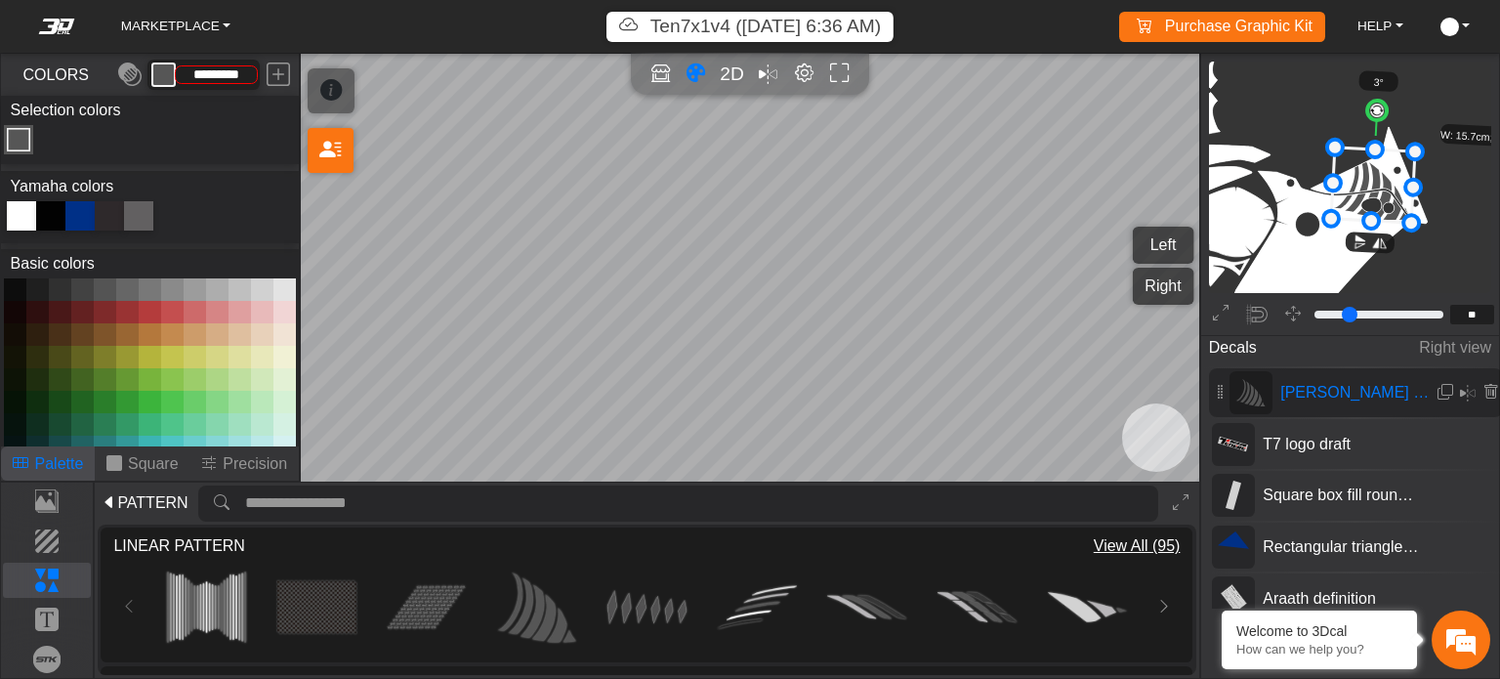
drag, startPoint x: 1339, startPoint y: 144, endPoint x: 1327, endPoint y: 130, distance: 18.7
drag, startPoint x: 1321, startPoint y: 177, endPoint x: 1300, endPoint y: 168, distance: 22.3
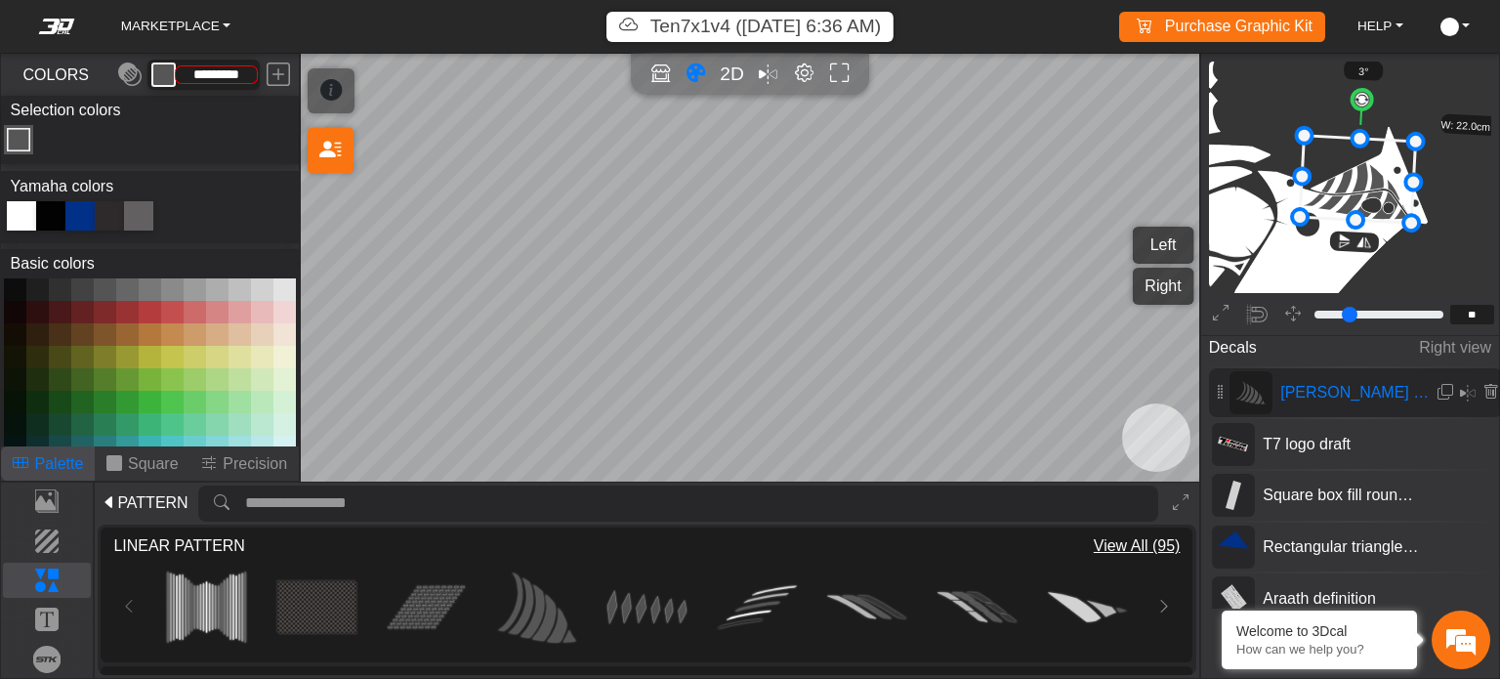
drag, startPoint x: 1360, startPoint y: 136, endPoint x: 1359, endPoint y: 126, distance: 9.8
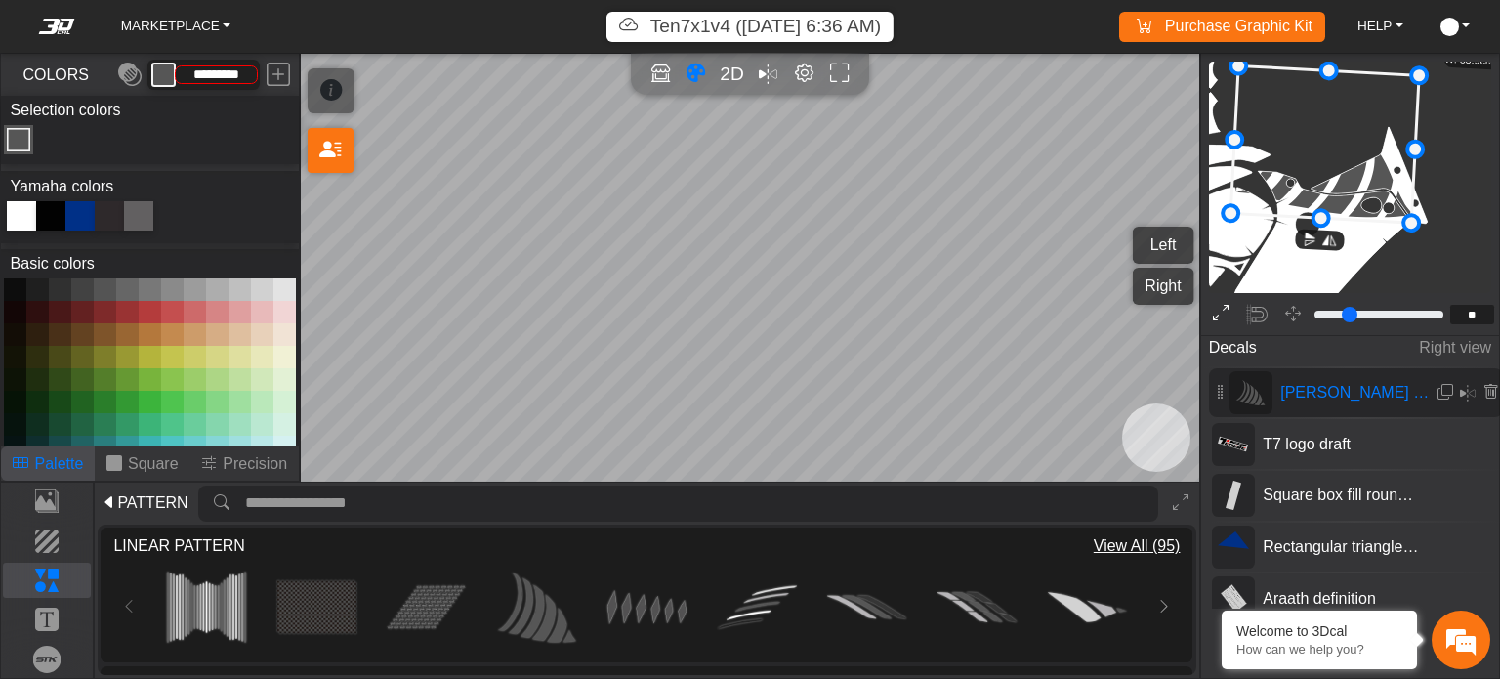
click at [1215, 317] on icon at bounding box center [1221, 314] width 16 height 25
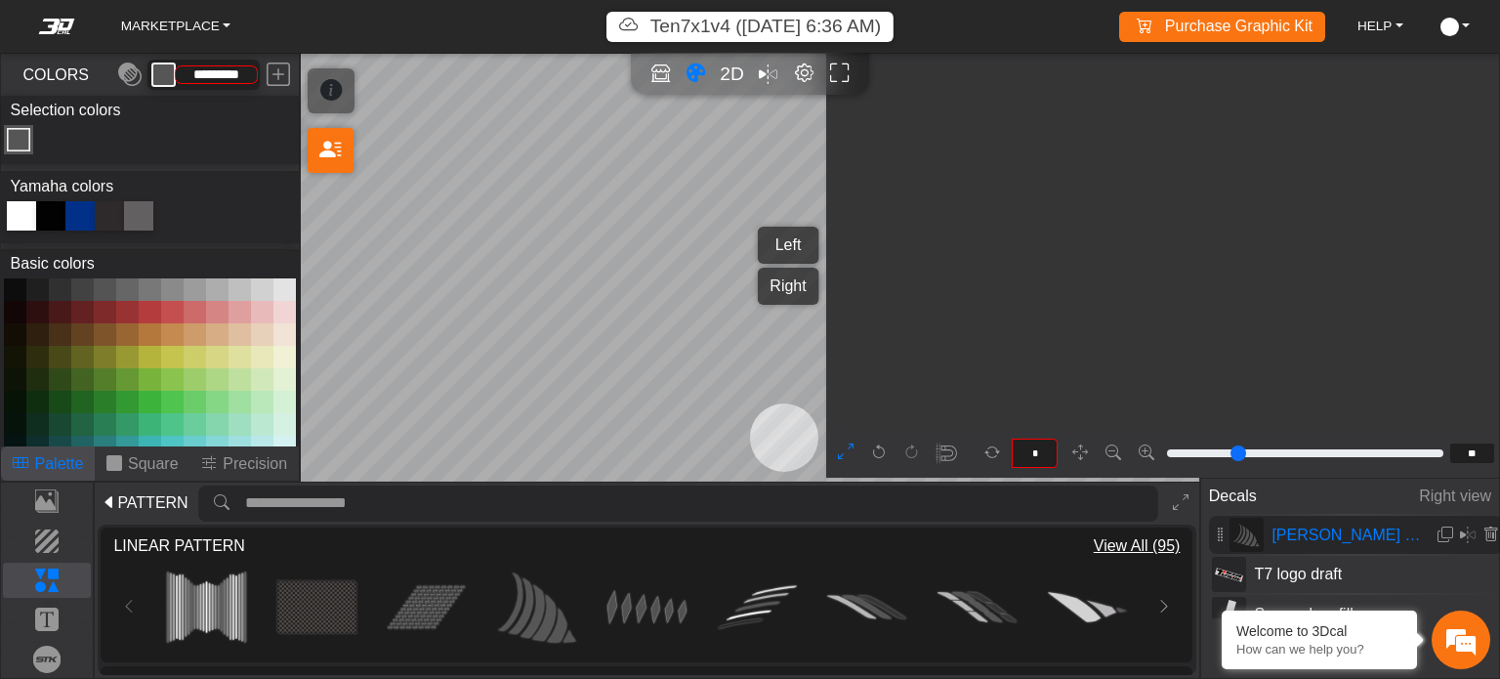
type input "*"
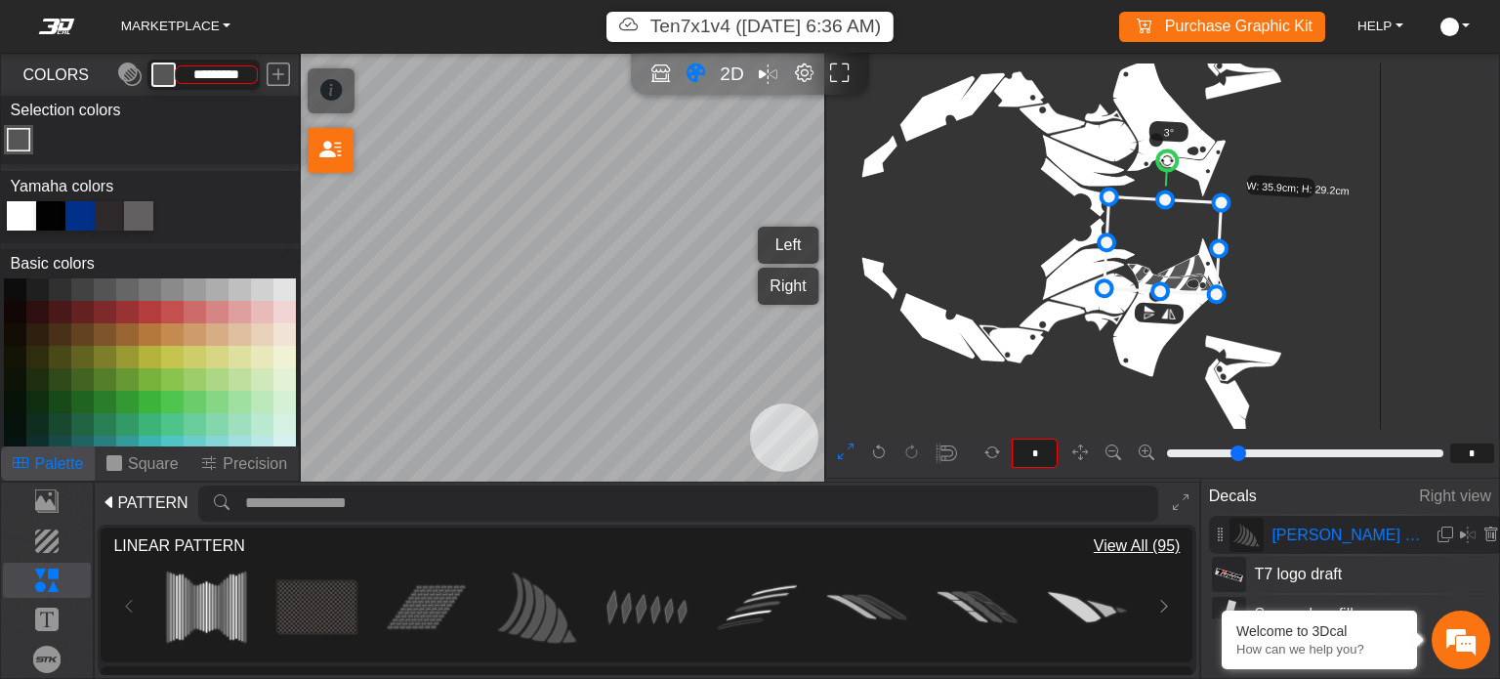
drag, startPoint x: 1117, startPoint y: 202, endPoint x: 1088, endPoint y: 196, distance: 28.9
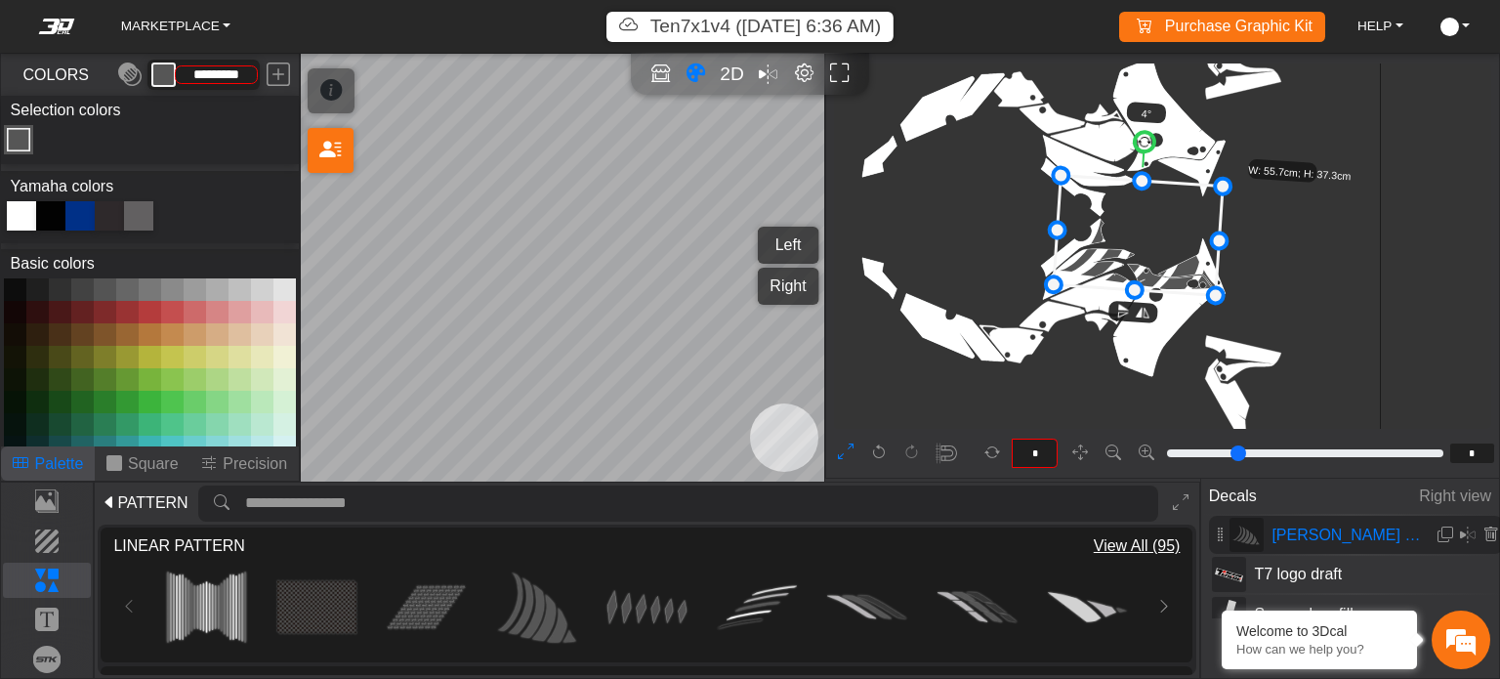
click at [1144, 139] on circle at bounding box center [1144, 142] width 21 height 21
click at [1155, 135] on circle at bounding box center [1144, 142] width 21 height 21
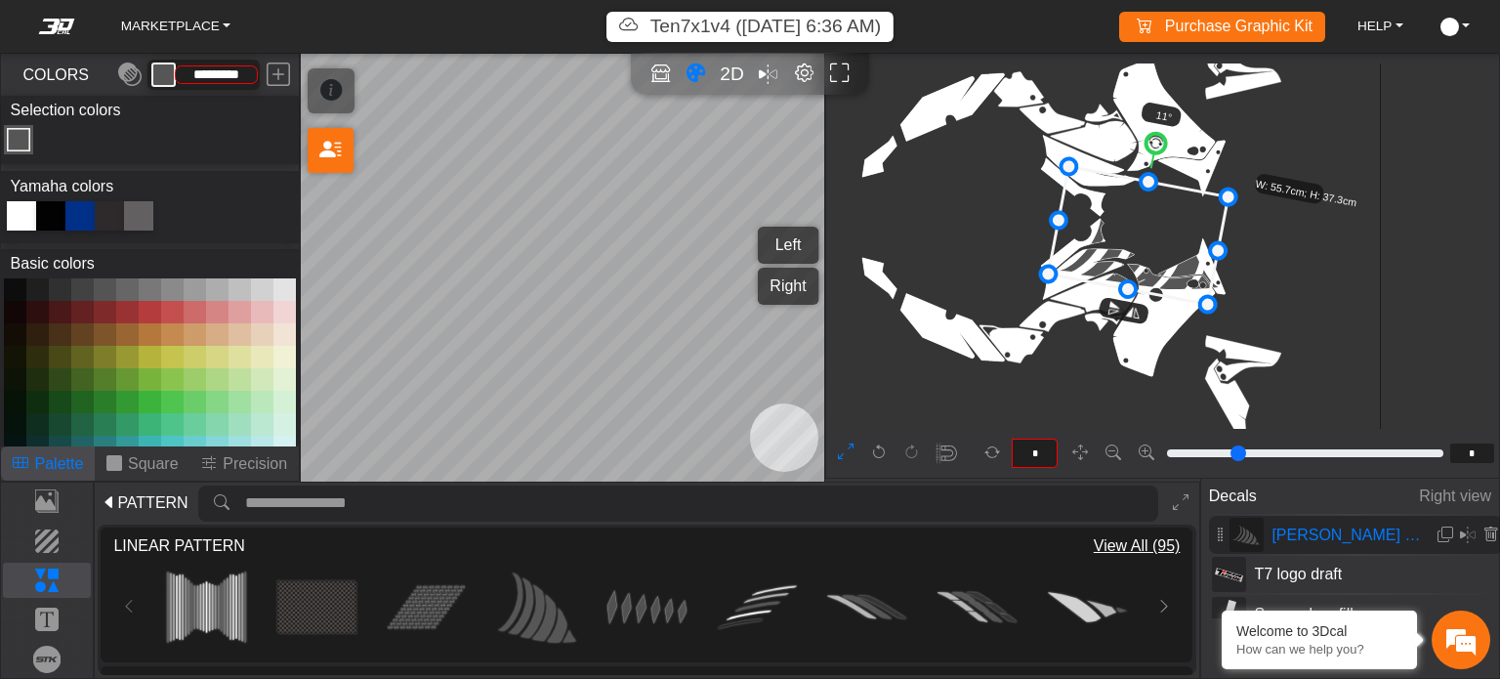
type input "**"
click at [1147, 240] on icon at bounding box center [1138, 235] width 180 height 138
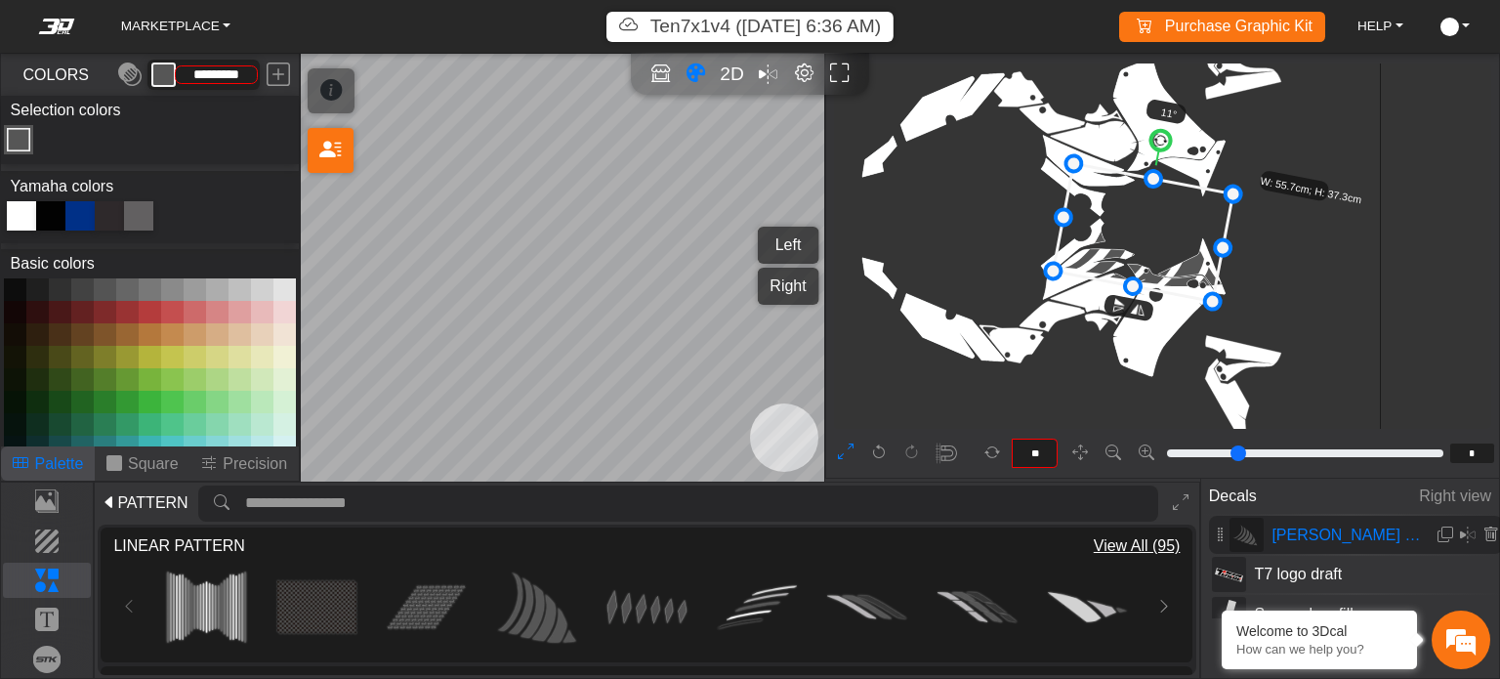
click at [1135, 232] on icon at bounding box center [1143, 233] width 180 height 138
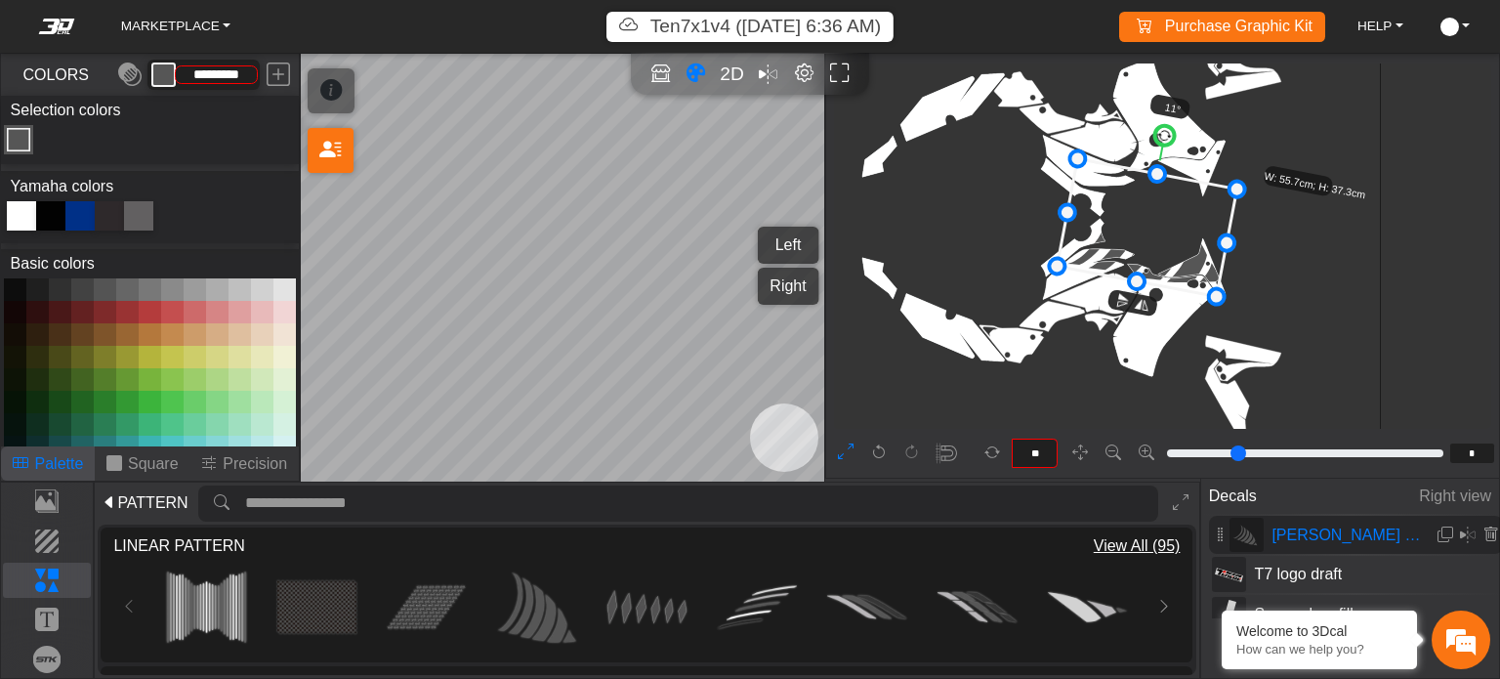
click at [1139, 230] on icon at bounding box center [1147, 228] width 180 height 138
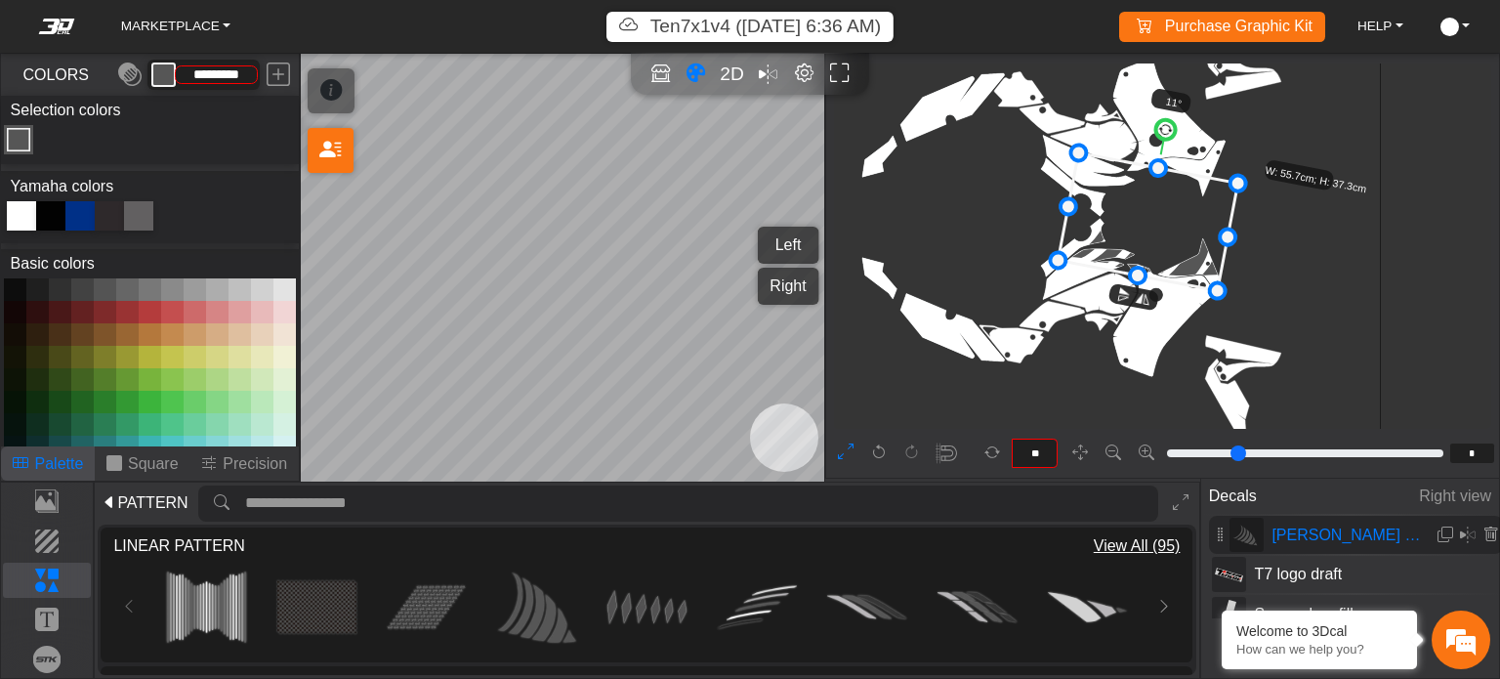
click at [1128, 233] on icon at bounding box center [1148, 222] width 180 height 138
click at [17, 144] on div "Color Toggle" at bounding box center [18, 139] width 23 height 23
click at [83, 215] on div at bounding box center [79, 215] width 29 height 29
type input "*********"
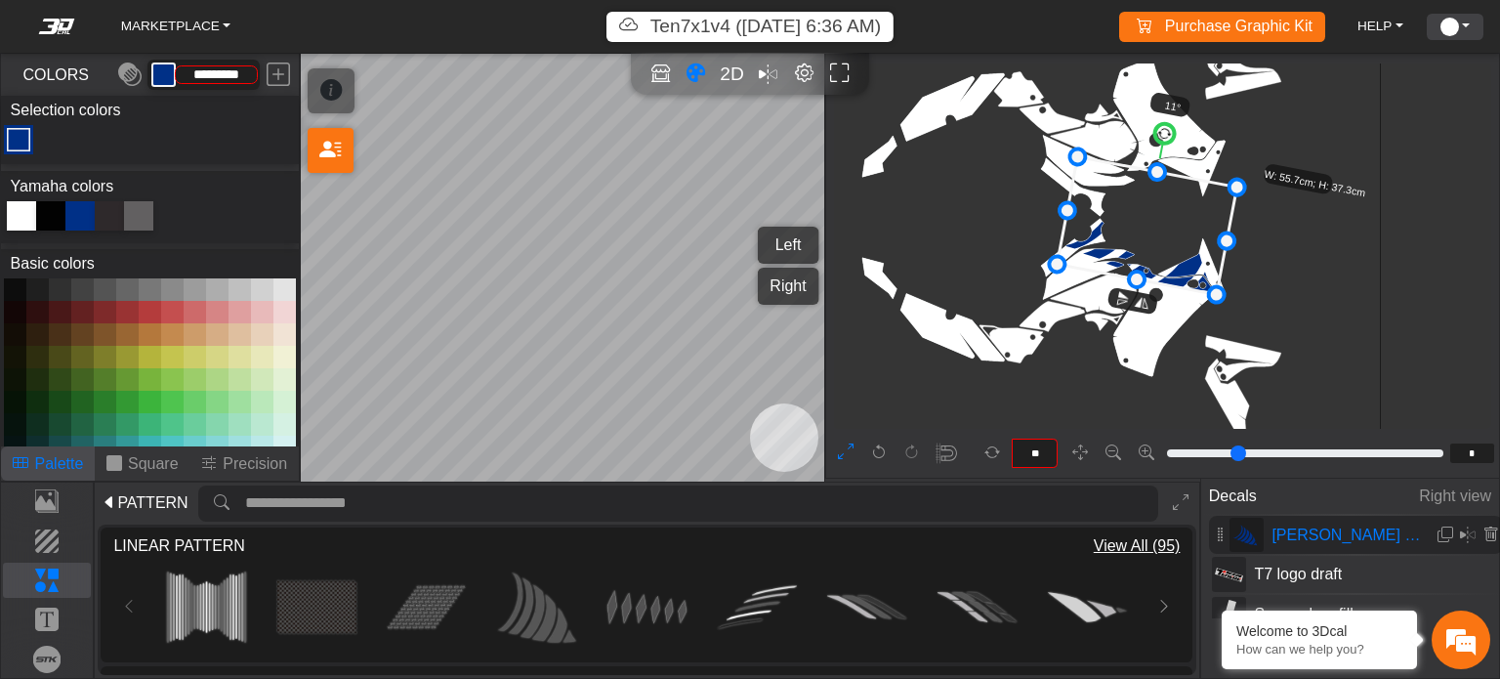
click at [1472, 27] on link "ACCOUNT" at bounding box center [1455, 27] width 45 height 26
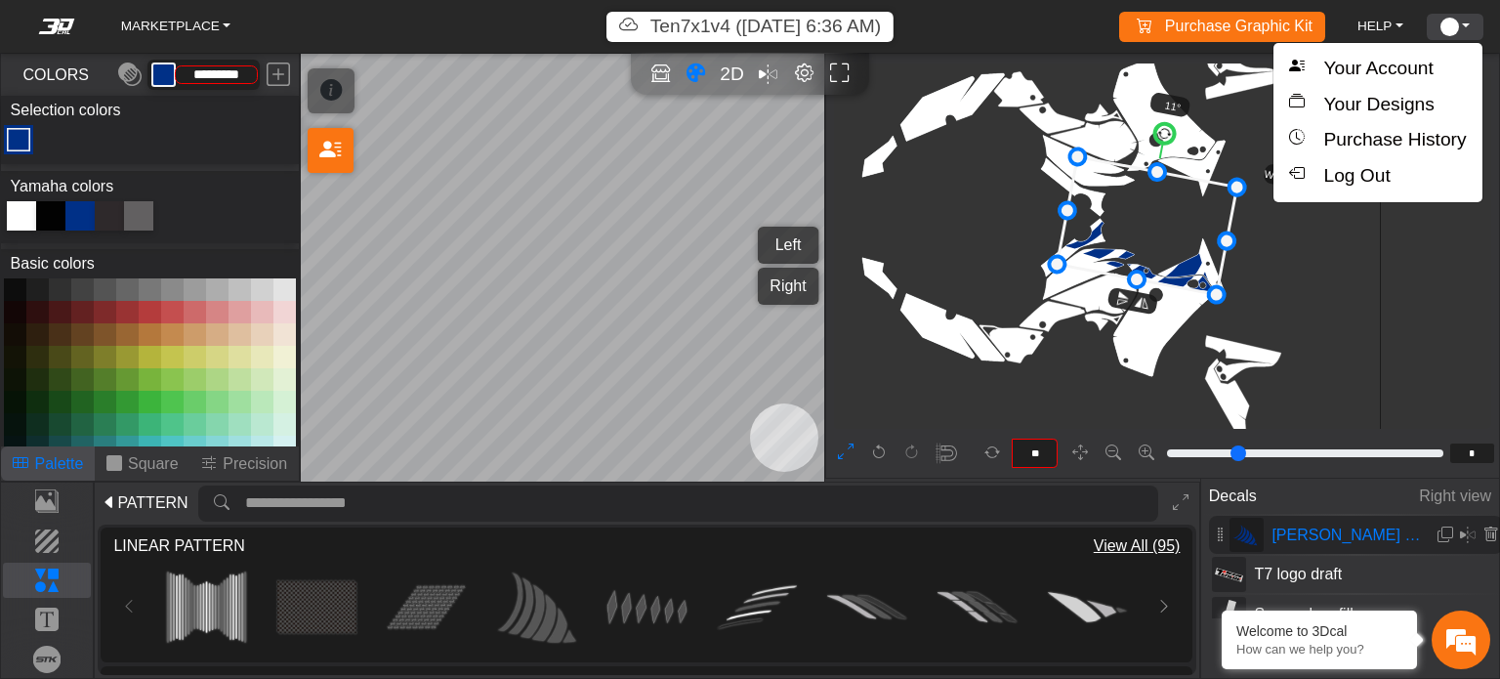
click at [1465, 20] on link "ACCOUNT" at bounding box center [1455, 27] width 45 height 26
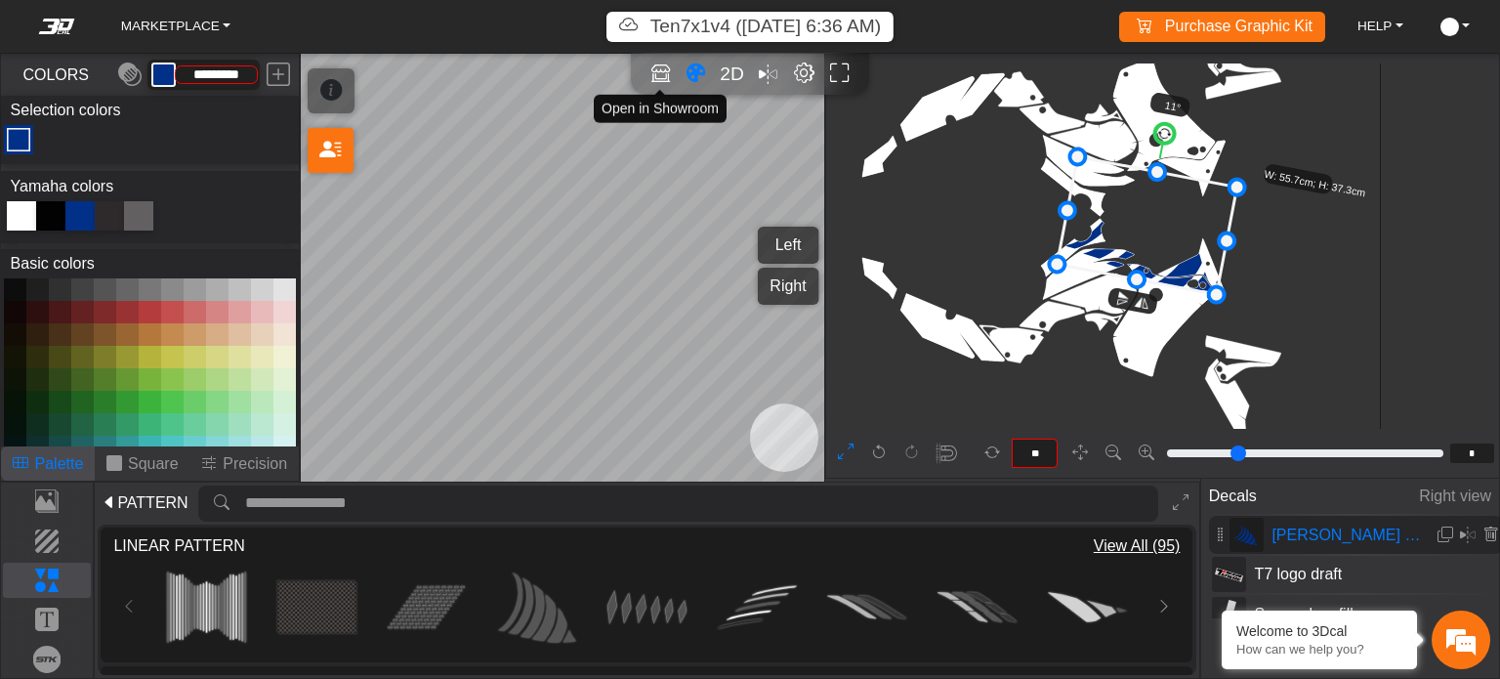
click at [802, 71] on em "Editor settings" at bounding box center [804, 74] width 21 height 22
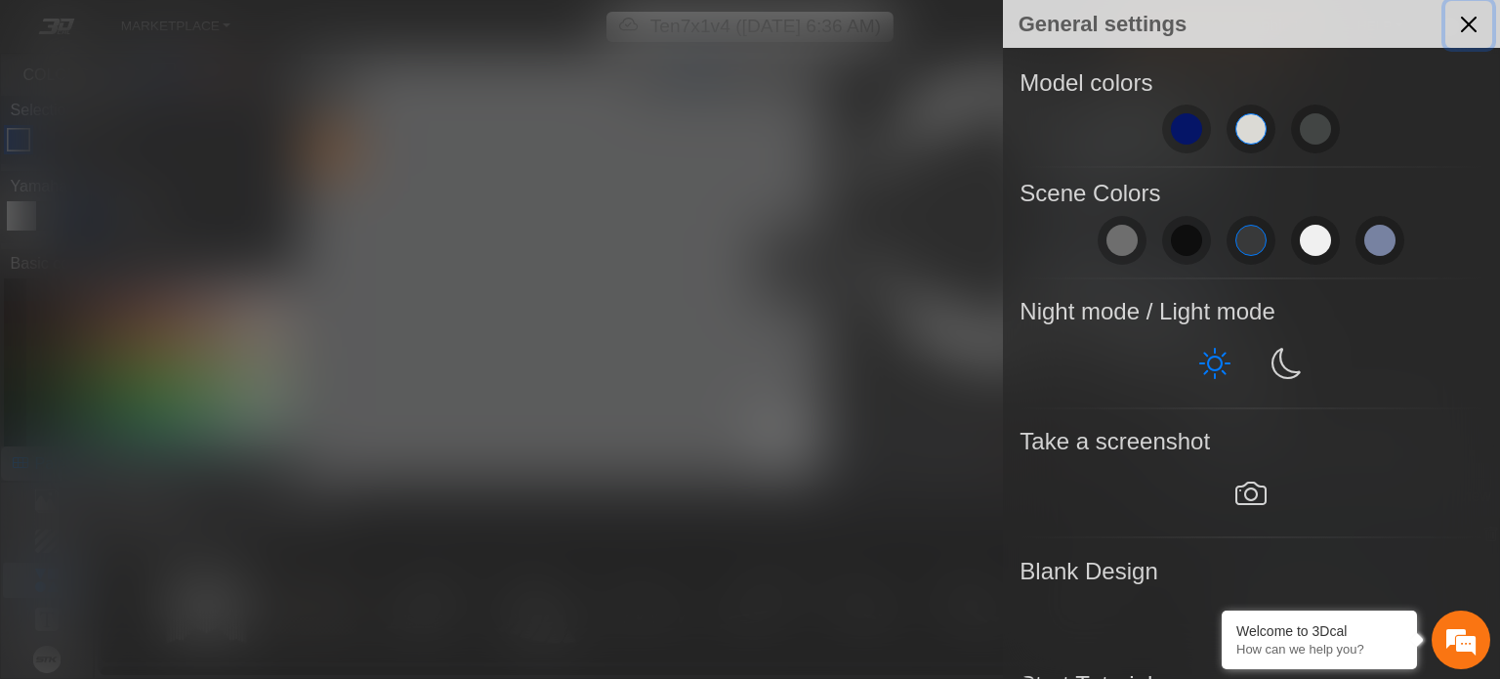
click at [1468, 24] on button "Close" at bounding box center [1469, 24] width 47 height 47
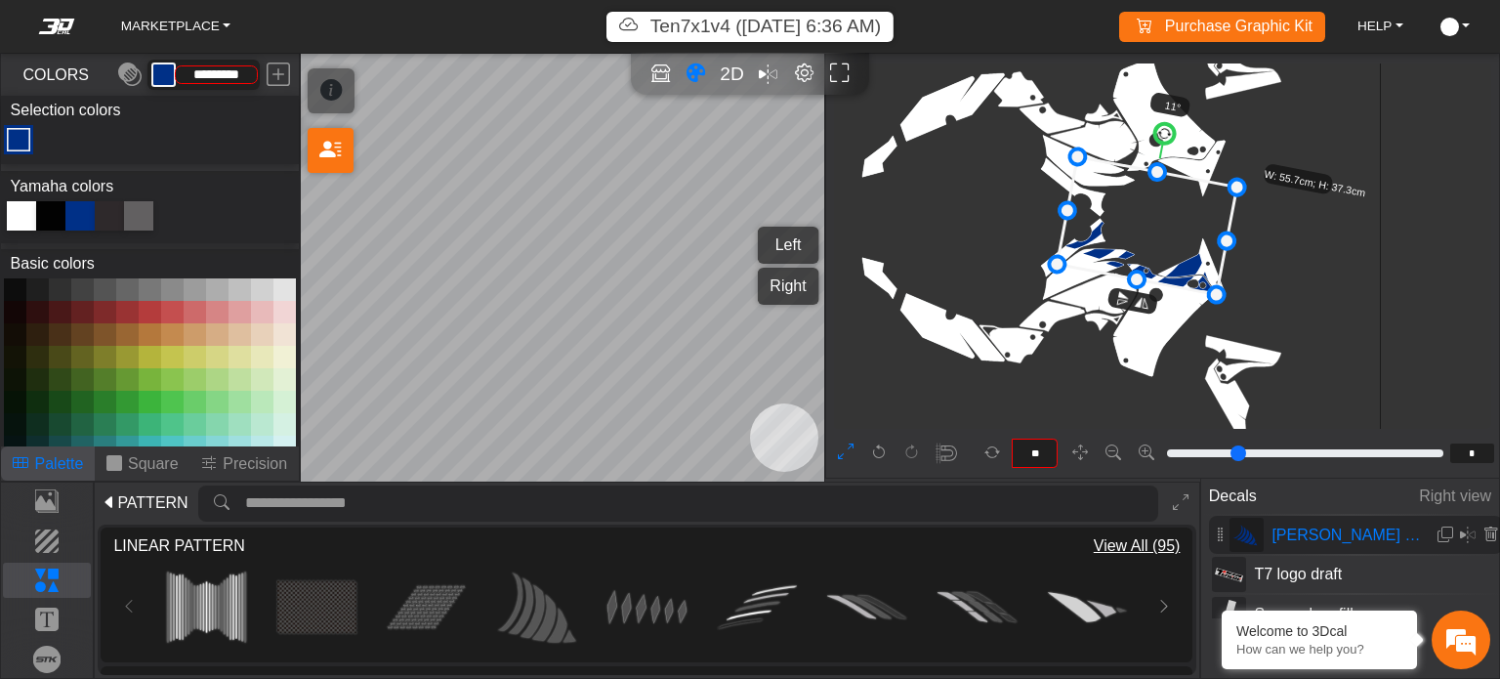
scroll to position [106, 0]
click at [1467, 23] on link "ACCOUNT" at bounding box center [1455, 27] width 45 height 26
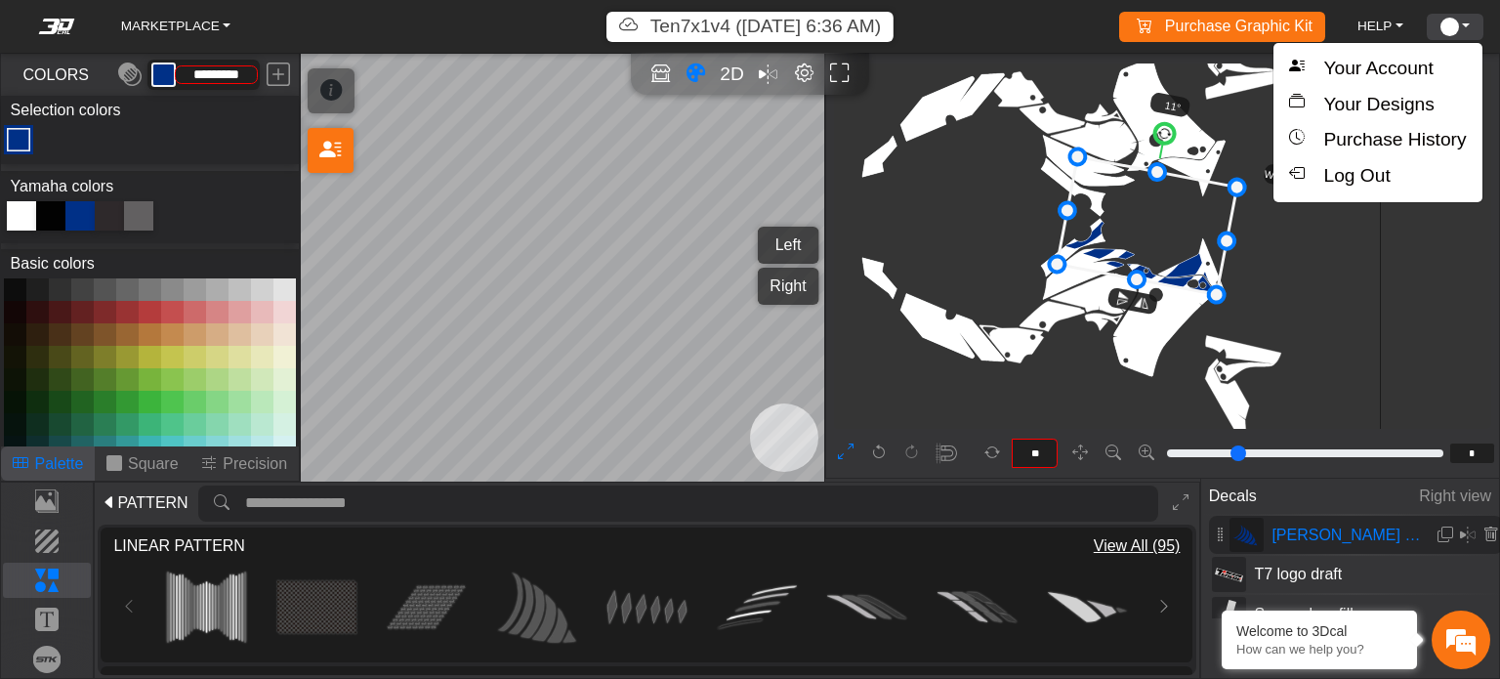
click at [1462, 23] on link "ACCOUNT" at bounding box center [1455, 27] width 45 height 26
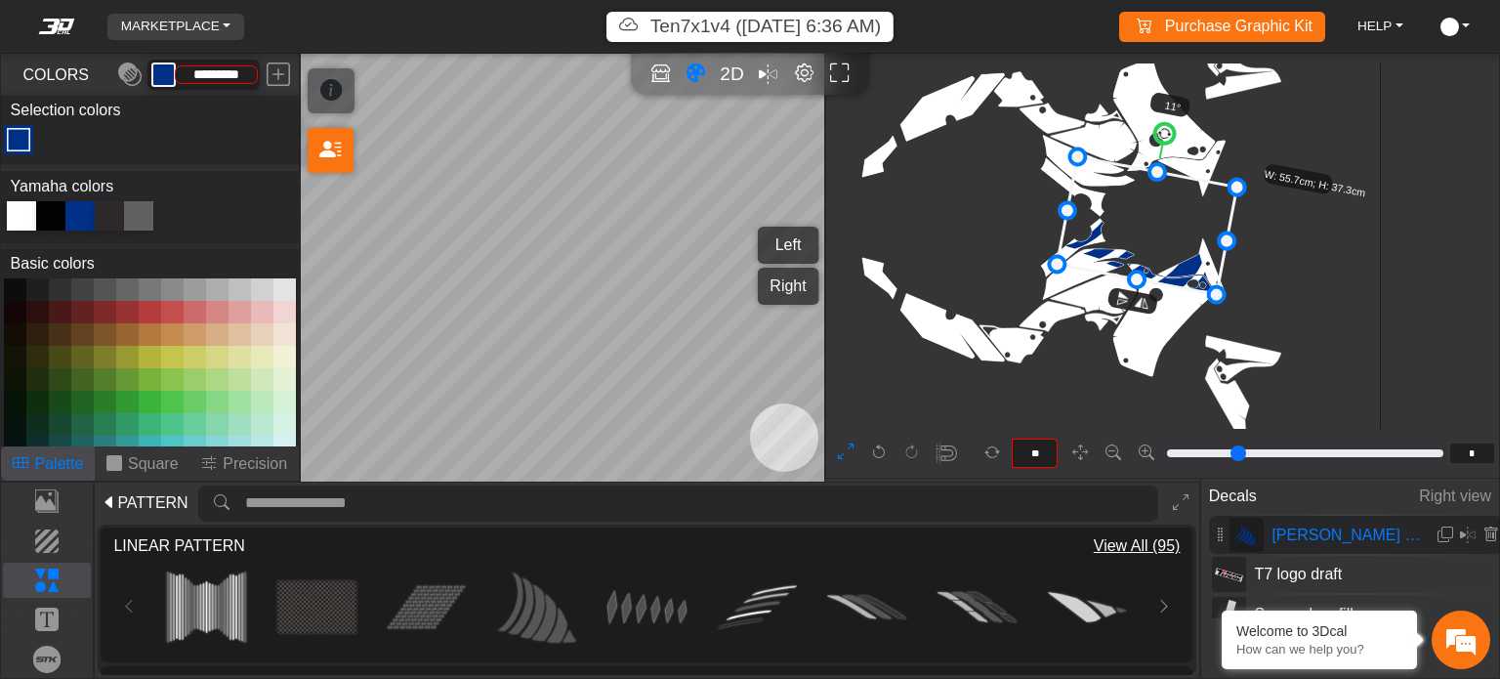
click at [230, 20] on link "MARKETPLACE" at bounding box center [176, 27] width 126 height 26
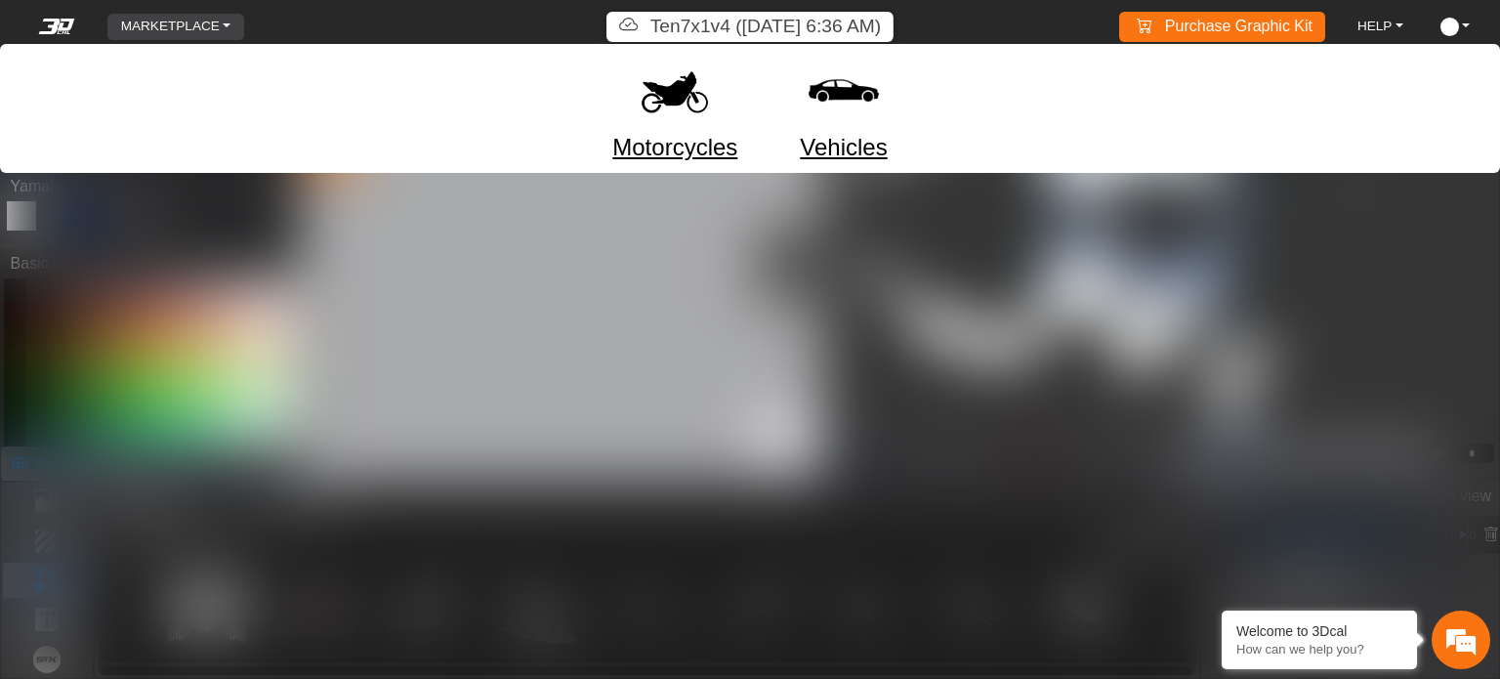
click at [227, 23] on link "MARKETPLACE" at bounding box center [176, 27] width 126 height 26
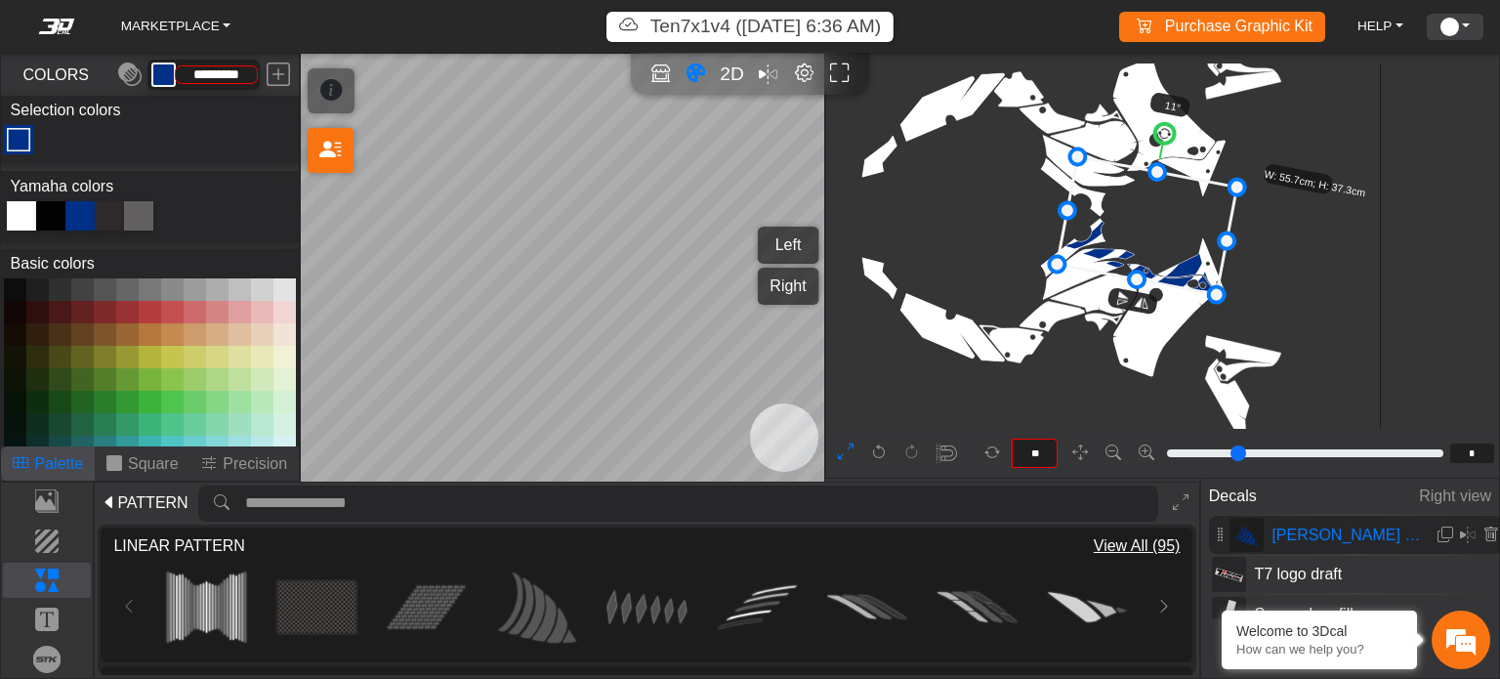
click at [1462, 29] on link "ACCOUNT" at bounding box center [1455, 27] width 45 height 26
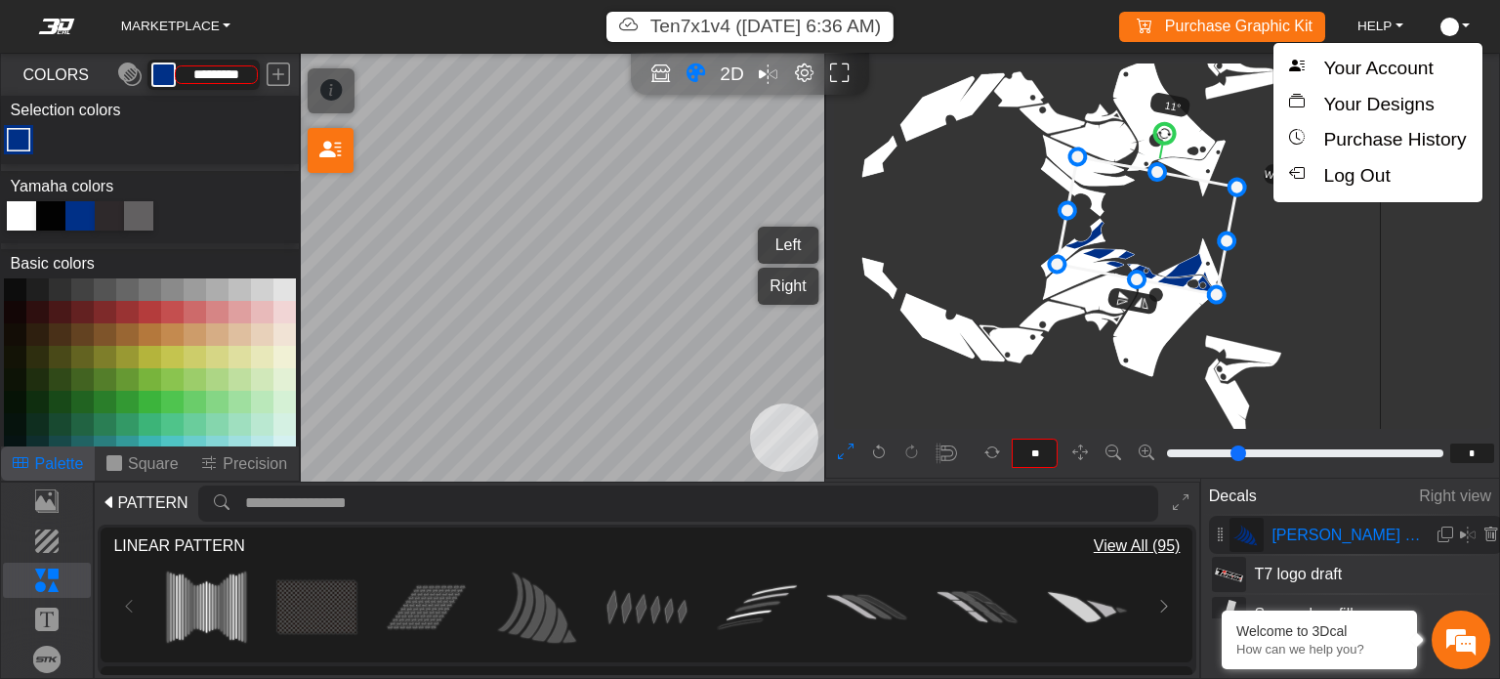
click at [1400, 108] on button "Your Designs" at bounding box center [1378, 105] width 208 height 36
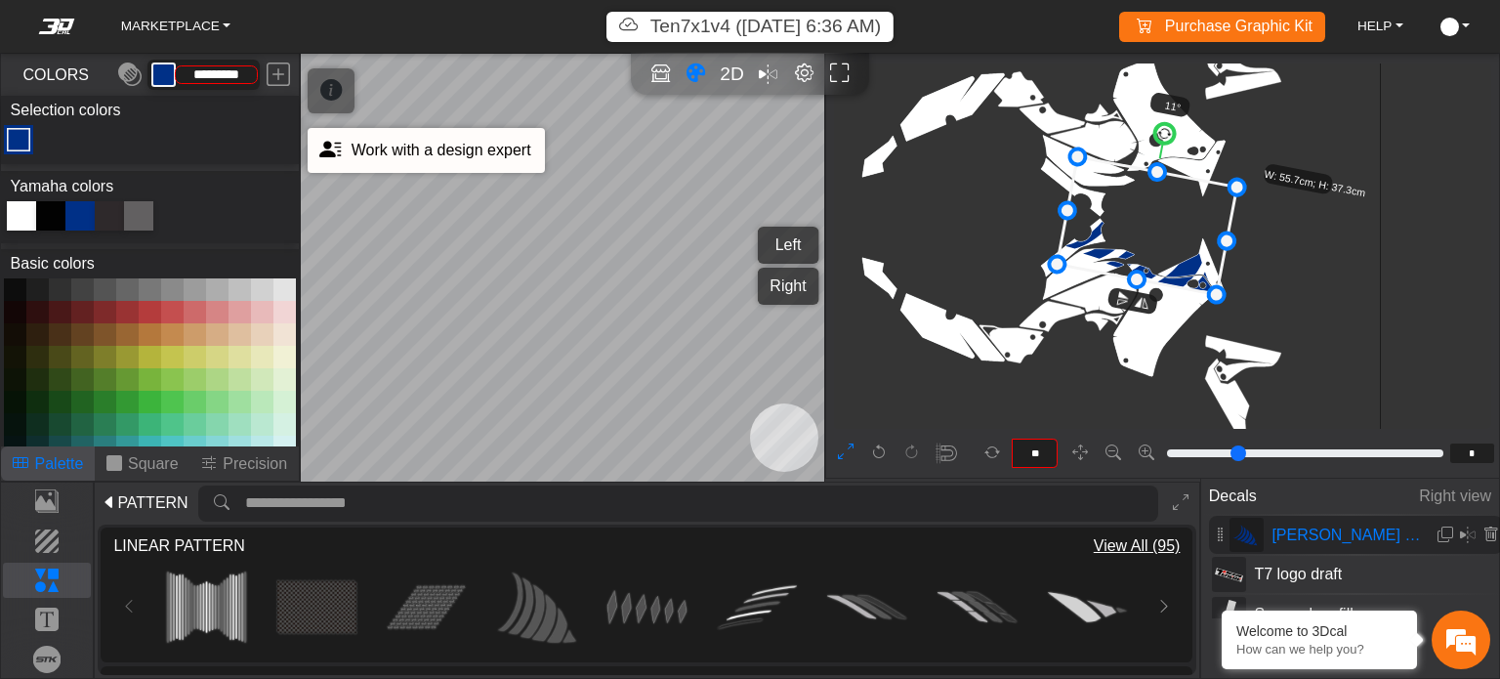
click at [332, 149] on icon at bounding box center [329, 150] width 21 height 33
click at [622, 22] on icon "button" at bounding box center [628, 27] width 19 height 28
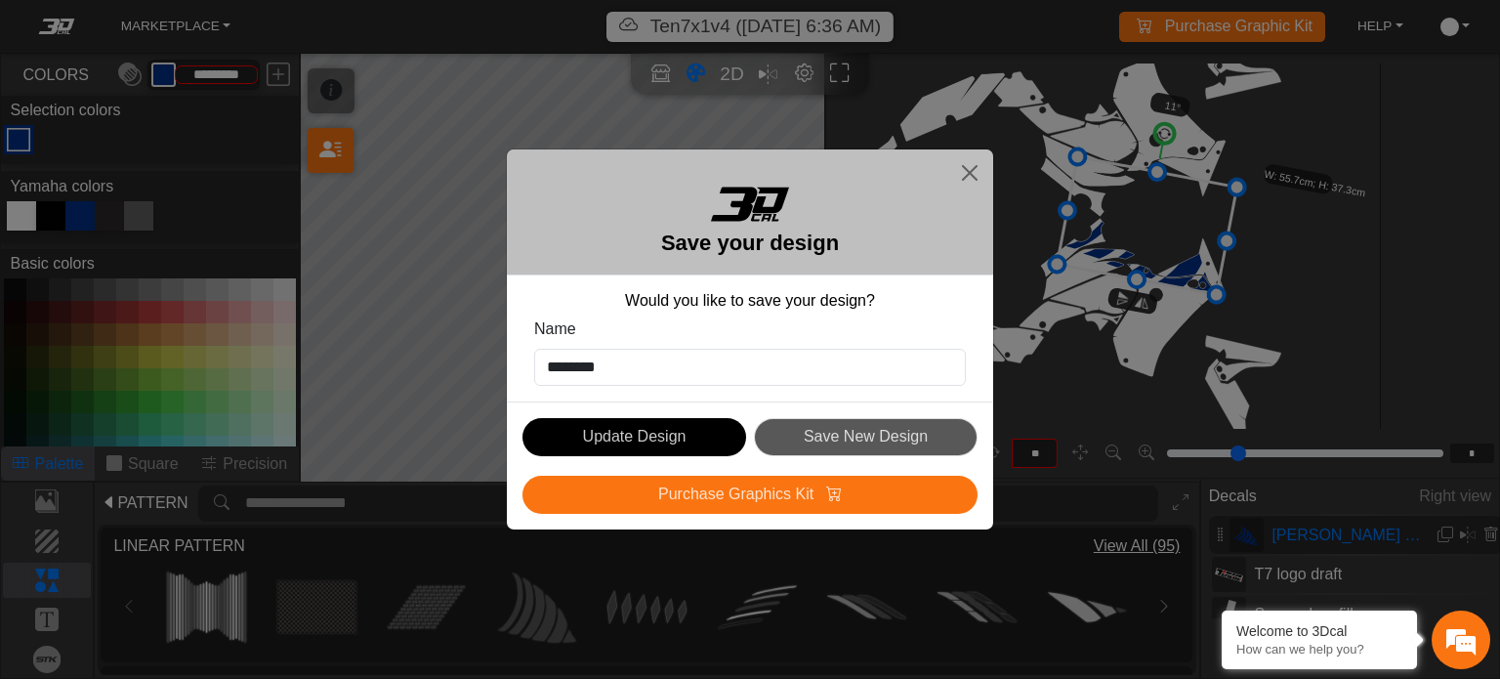
scroll to position [195, 0]
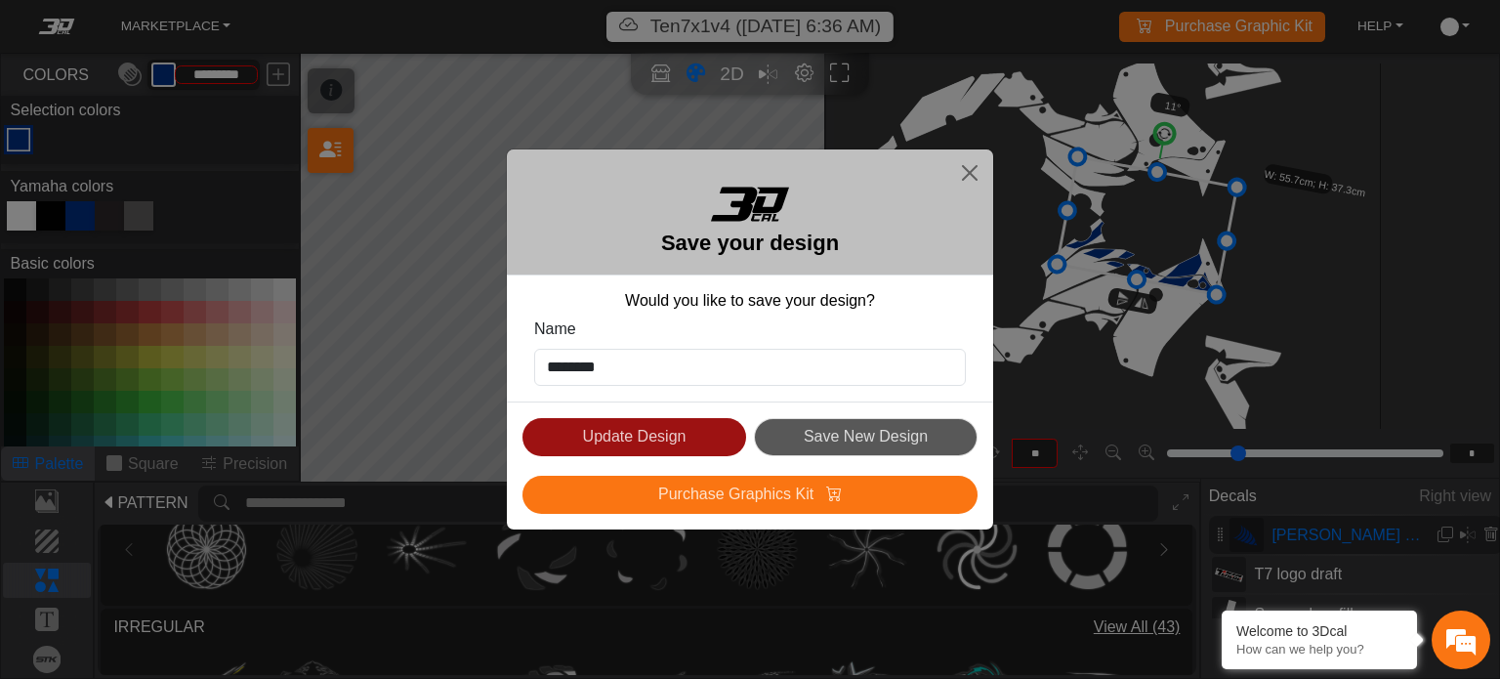
click at [647, 437] on button "Update Design" at bounding box center [635, 437] width 224 height 38
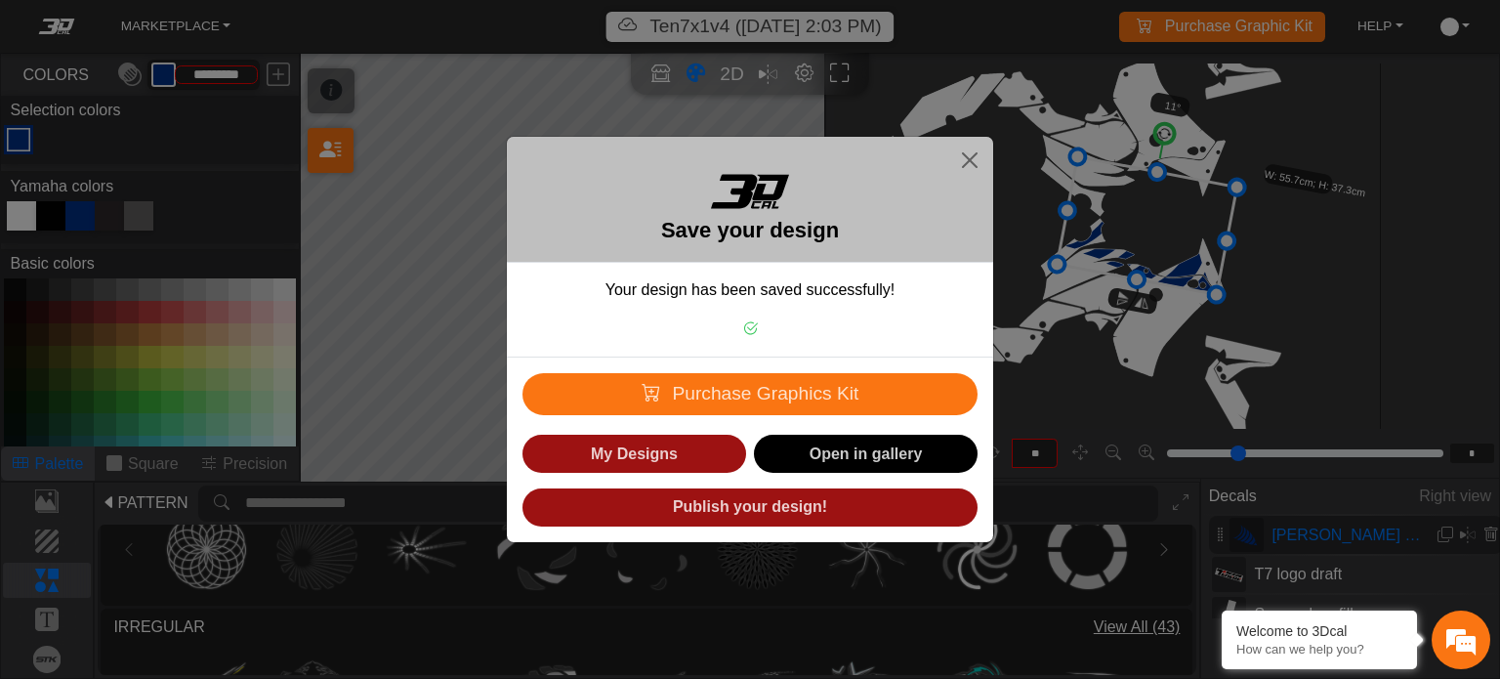
click at [688, 451] on button "My Designs" at bounding box center [635, 454] width 224 height 38
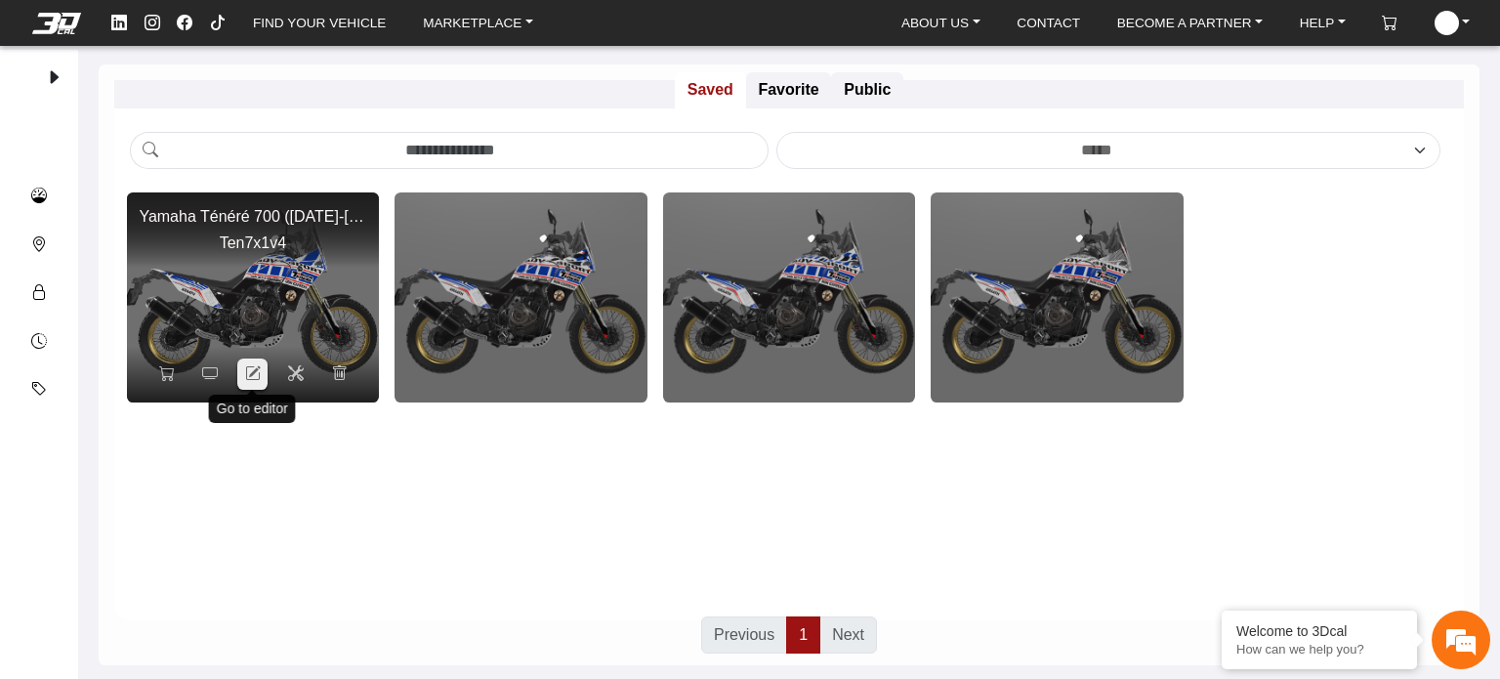
click at [258, 369] on icon at bounding box center [253, 373] width 16 height 17
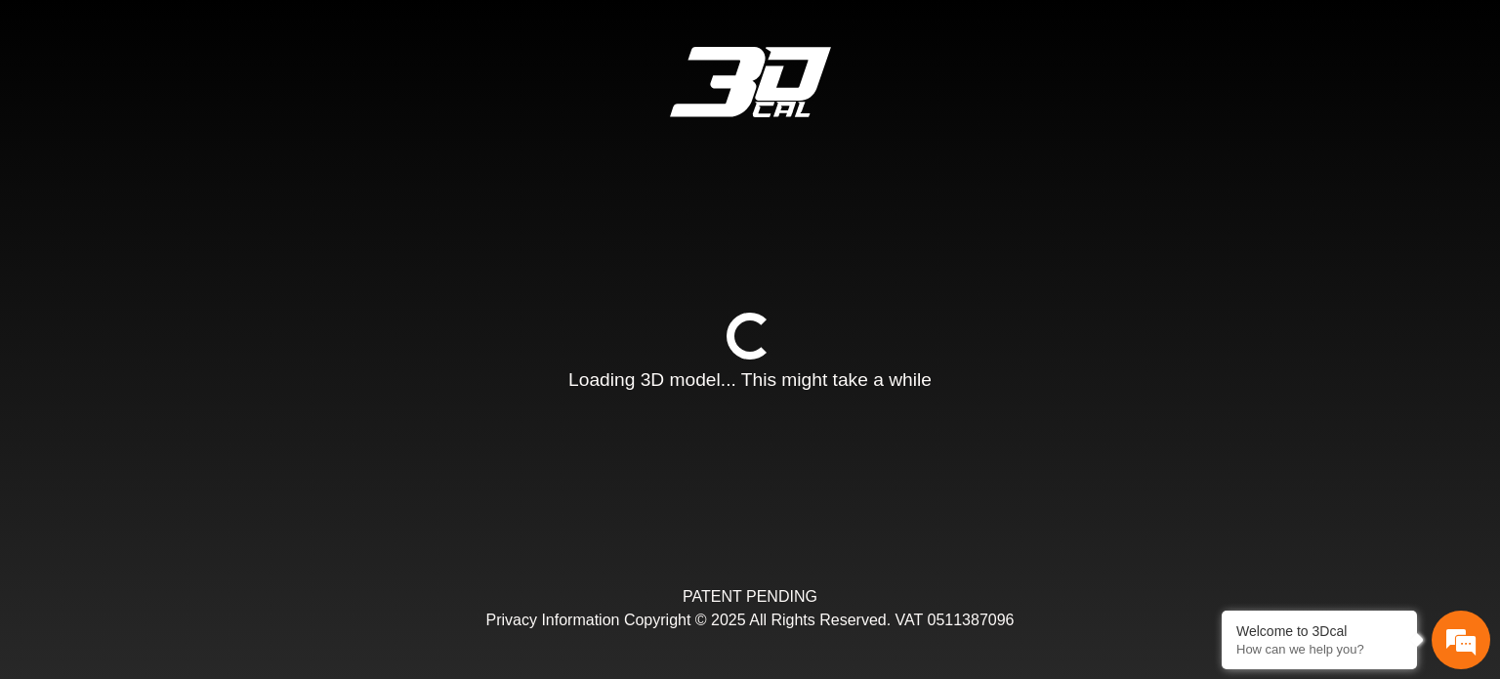
type input "*"
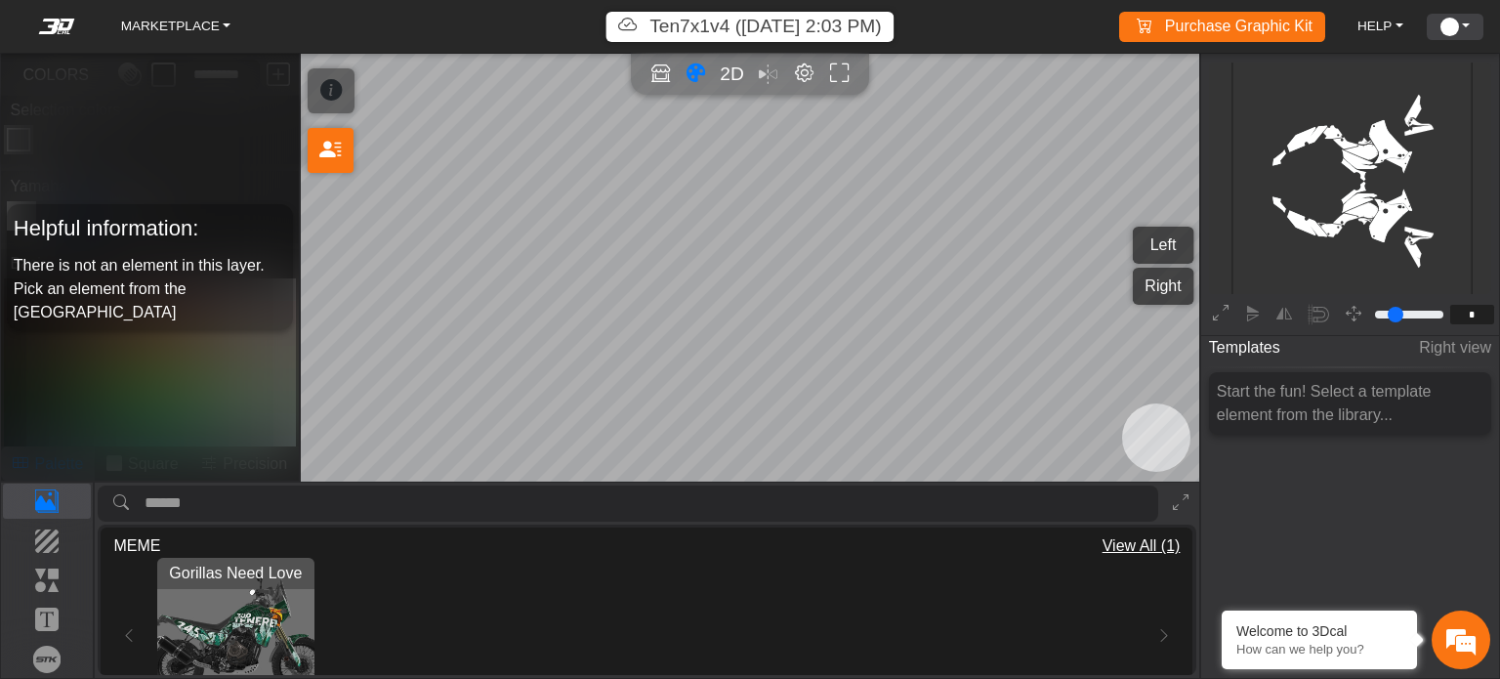
click at [1456, 16] on link "ACCOUNT" at bounding box center [1455, 27] width 45 height 26
click at [1466, 23] on link "ACCOUNT" at bounding box center [1455, 27] width 45 height 26
click at [1397, 107] on icon "background_wire_template_bg decal_t700_left_fender decal_t700_right_fender text…" at bounding box center [1352, 181] width 720 height 720
click at [1469, 29] on link "ACCOUNT" at bounding box center [1455, 27] width 45 height 26
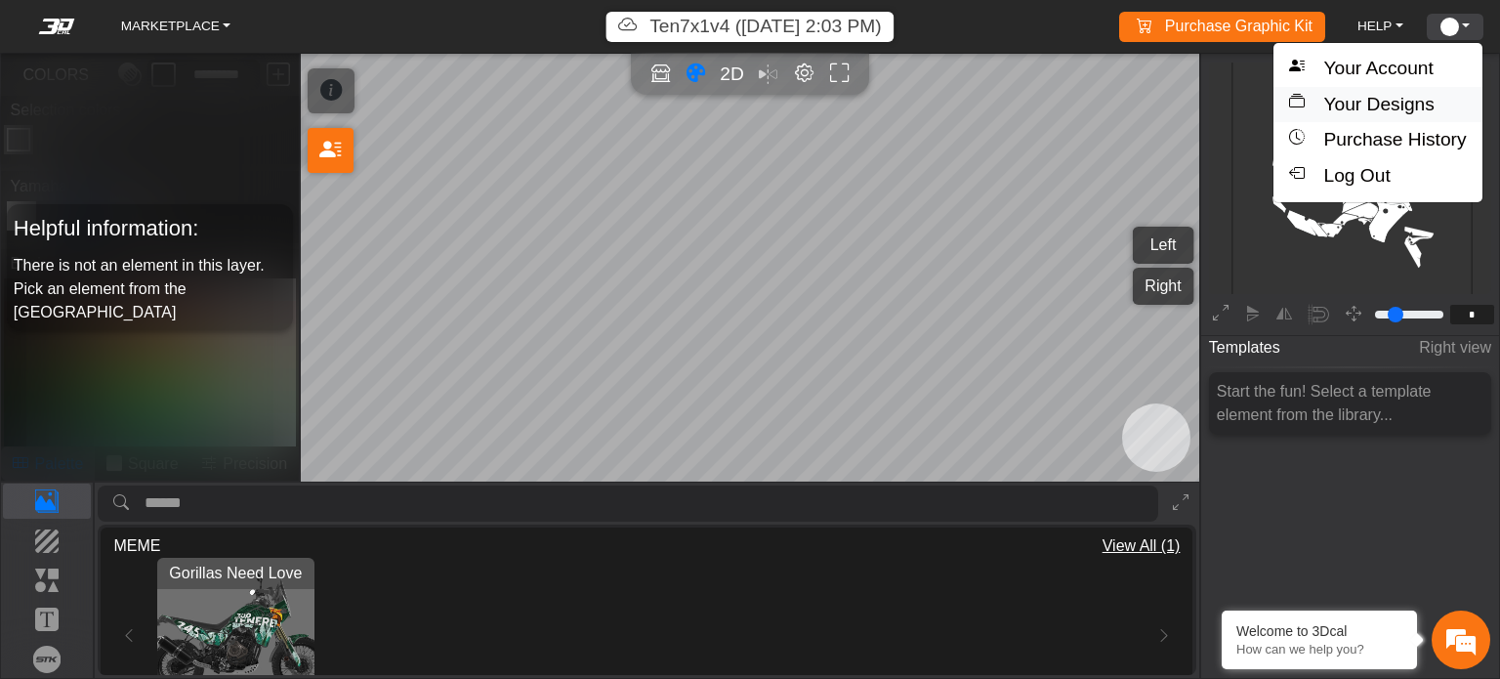
click at [1399, 98] on button "Your Designs" at bounding box center [1378, 105] width 208 height 36
